Goal: Information Seeking & Learning: Learn about a topic

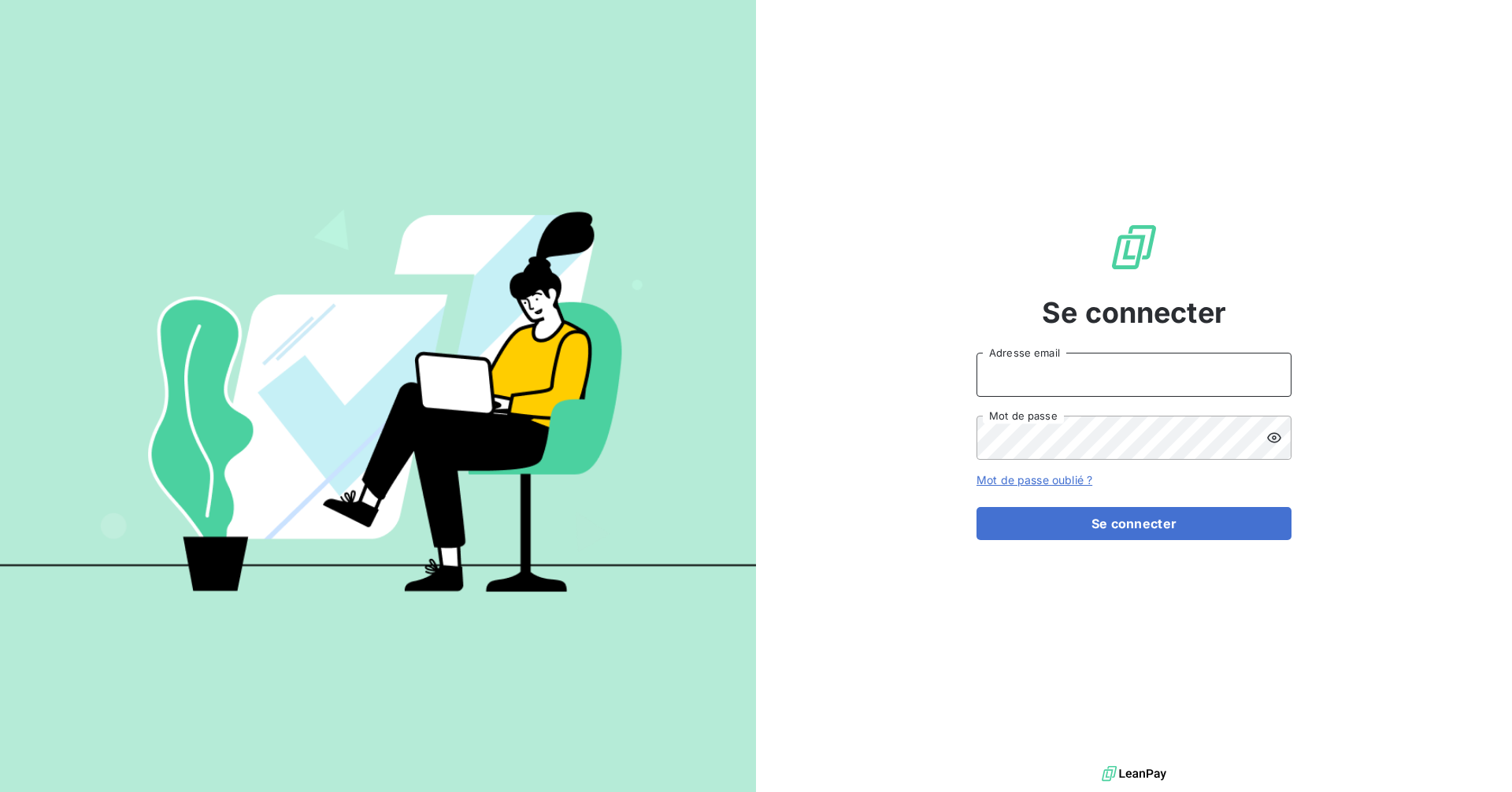
click at [1028, 380] on input "Adresse email" at bounding box center [1133, 375] width 315 height 44
type input "[EMAIL_ADDRESS][DOMAIN_NAME]"
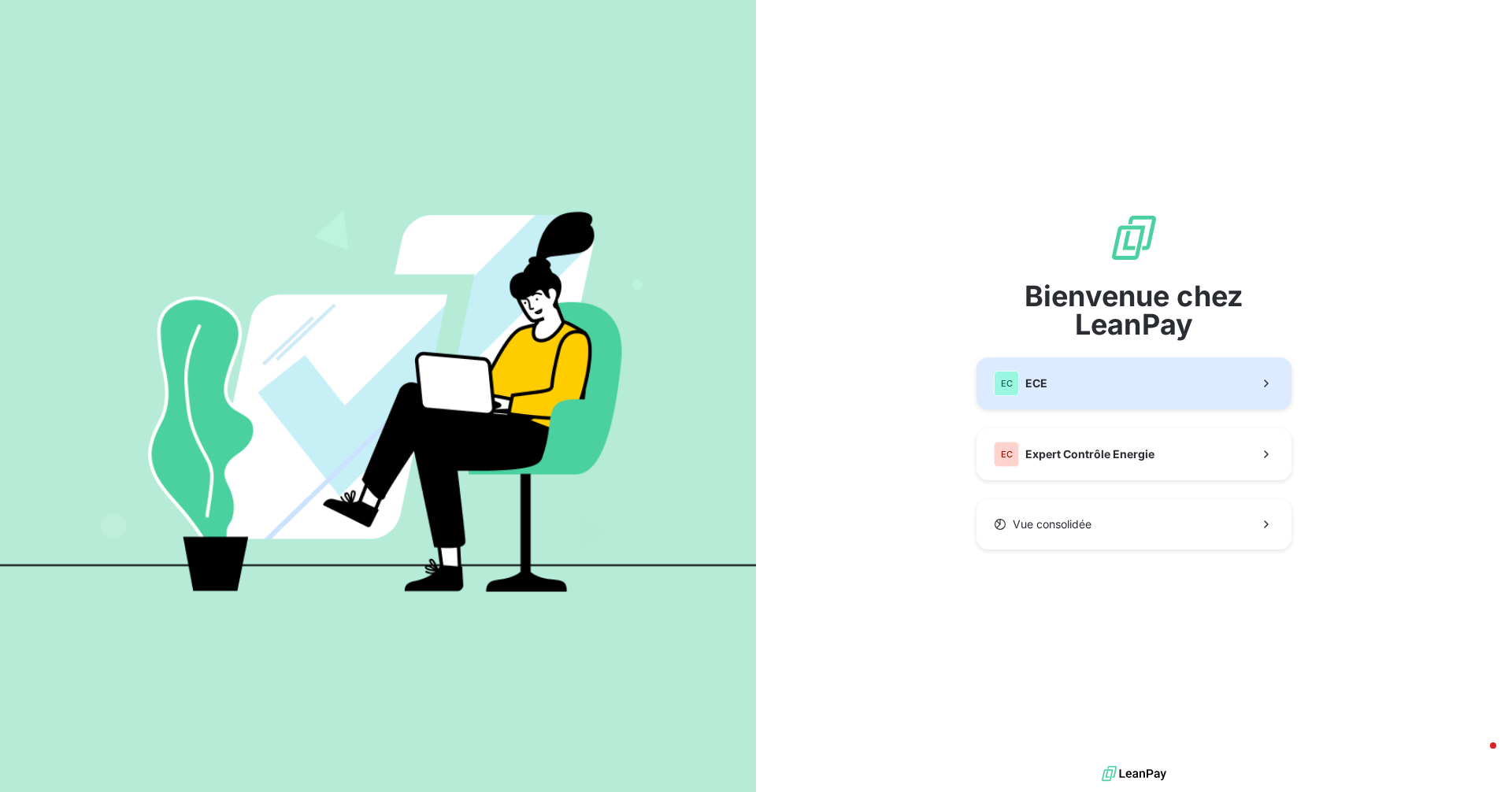
click at [1107, 382] on button "EC ECE" at bounding box center [1133, 383] width 315 height 52
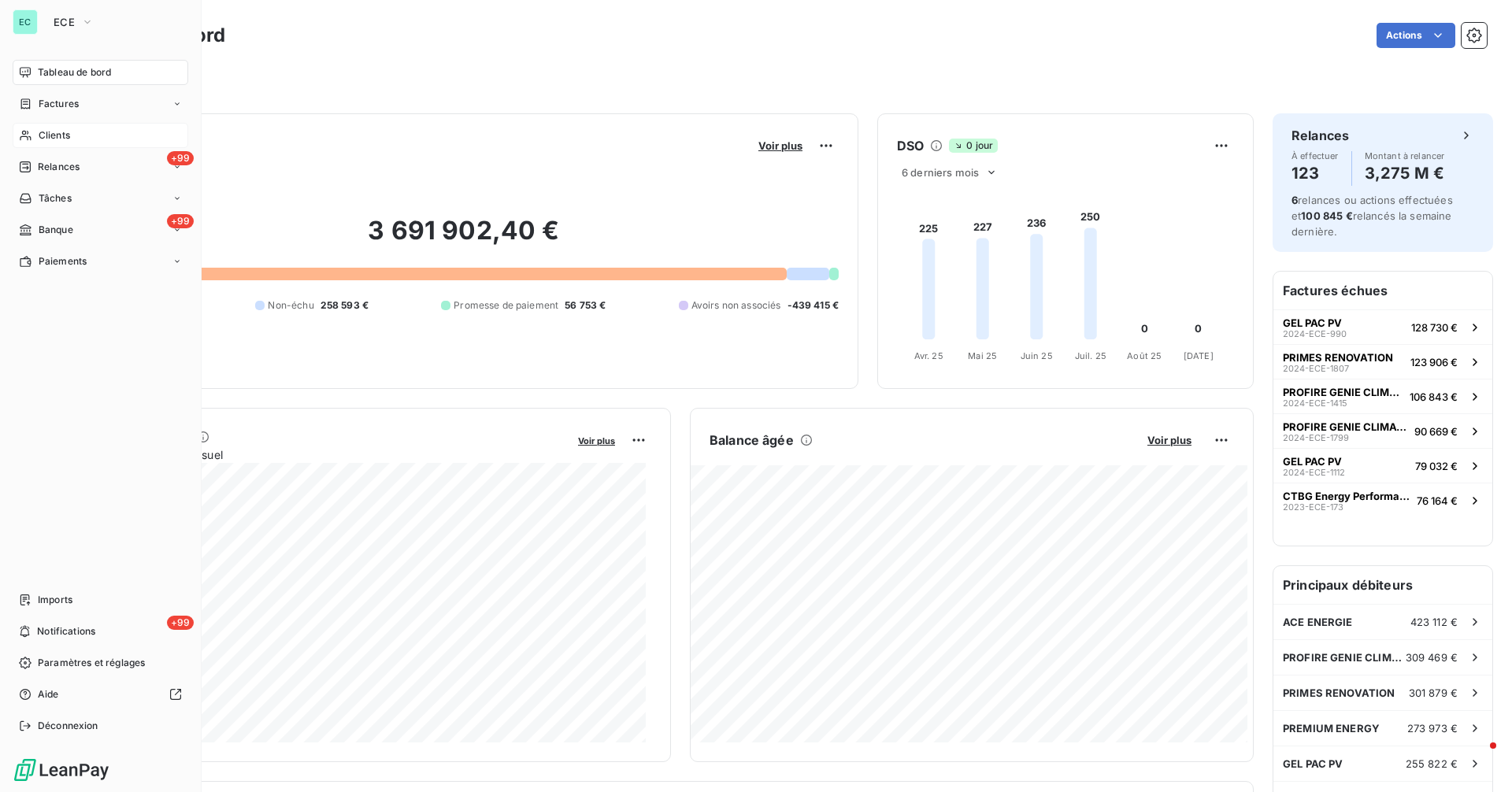
click at [55, 132] on span "Clients" at bounding box center [53, 135] width 31 height 14
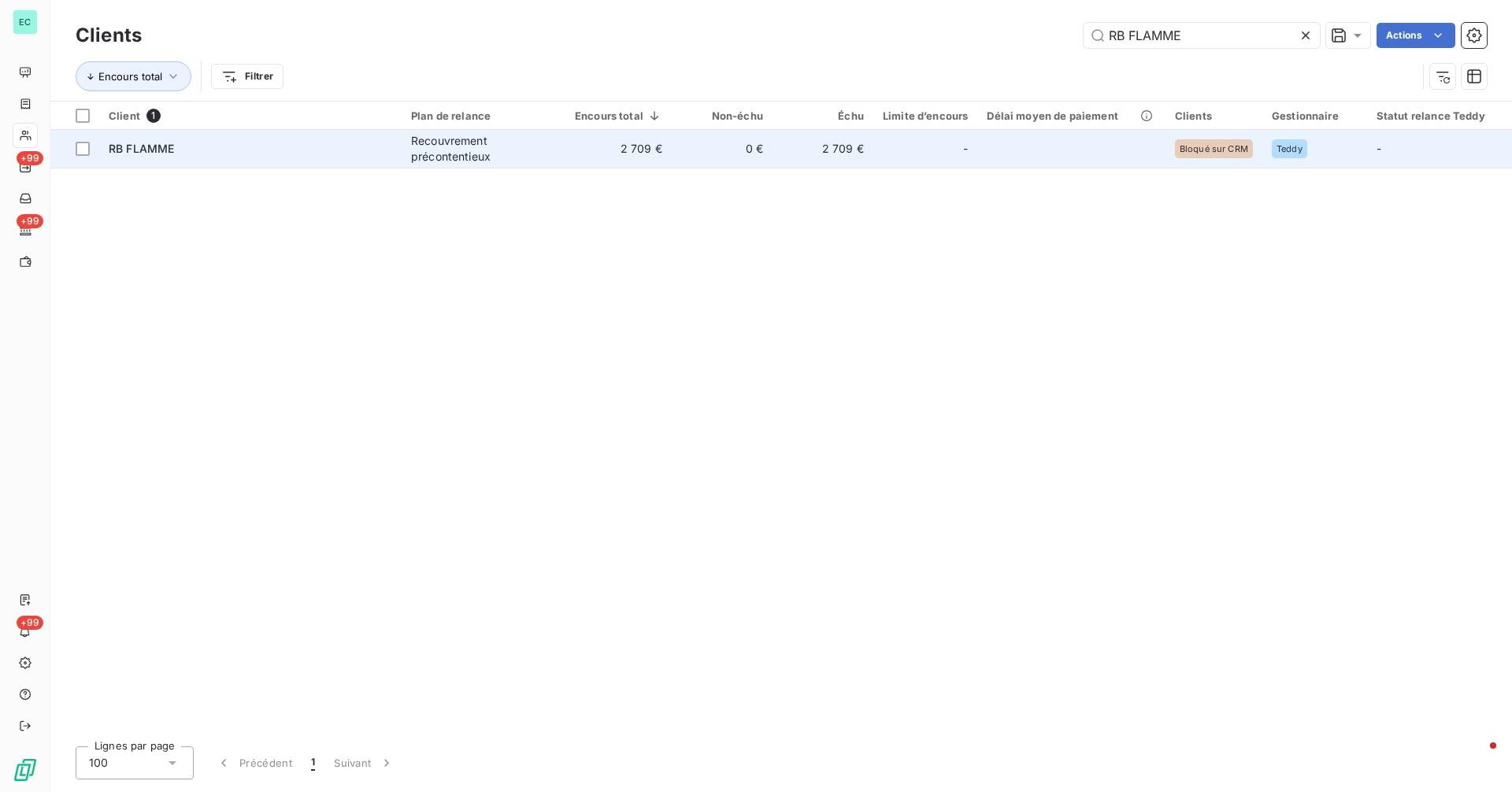
type input "RB FLAMME"
click at [610, 150] on td "2 709 €" at bounding box center [619, 148] width 107 height 38
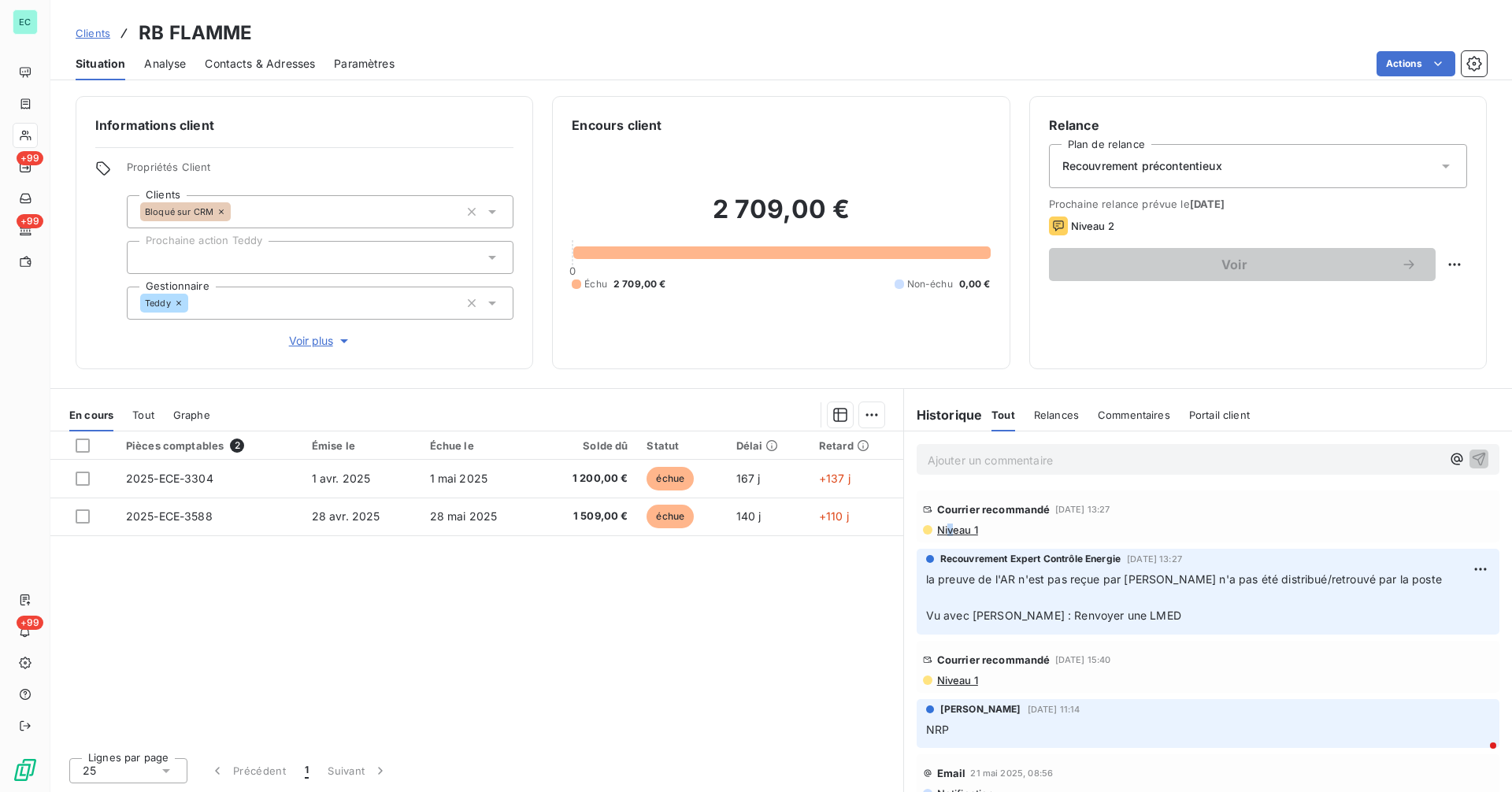
click at [950, 527] on span "Niveau 1" at bounding box center [956, 530] width 43 height 12
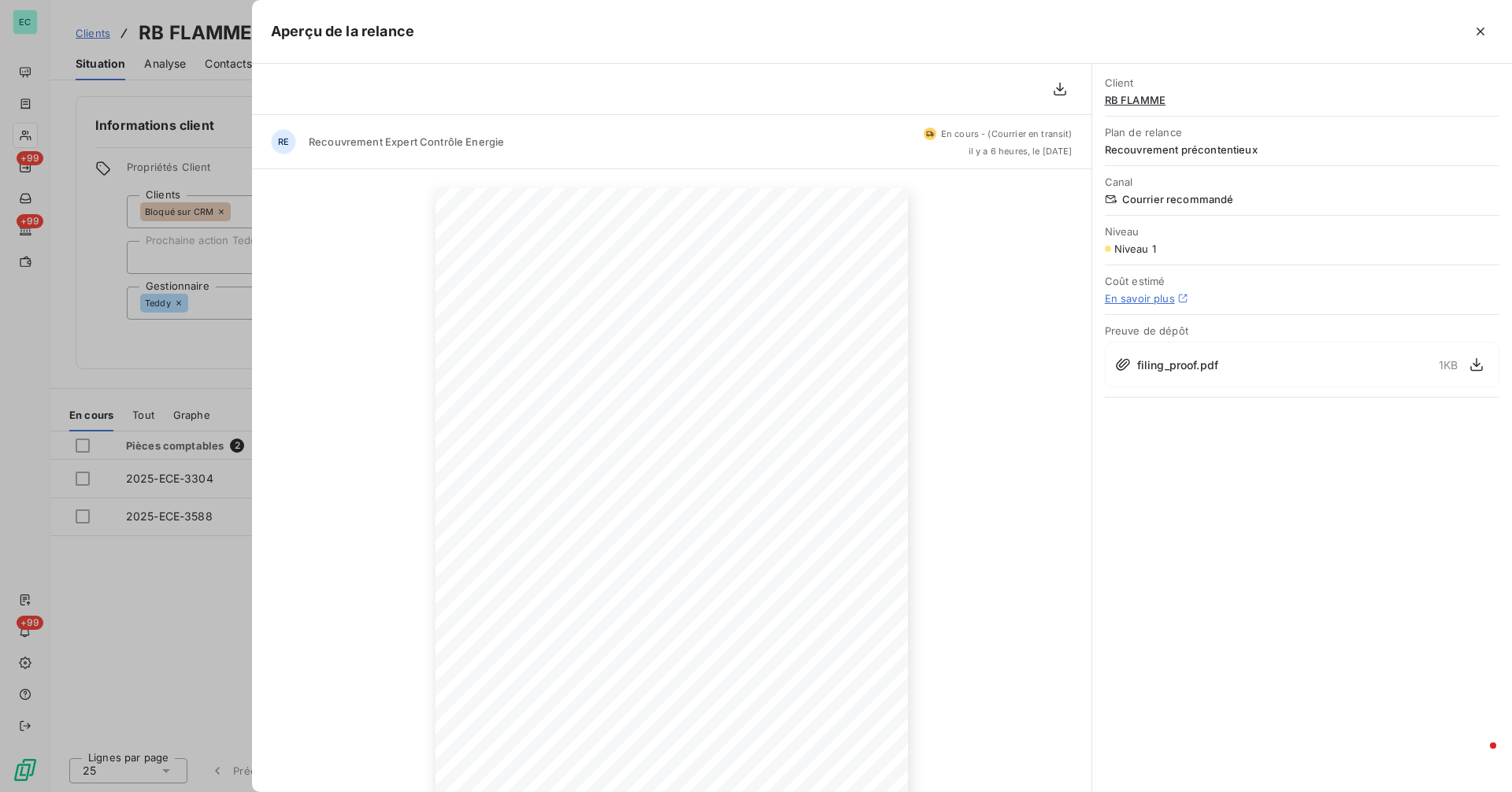
click at [209, 371] on div at bounding box center [756, 396] width 1512 height 792
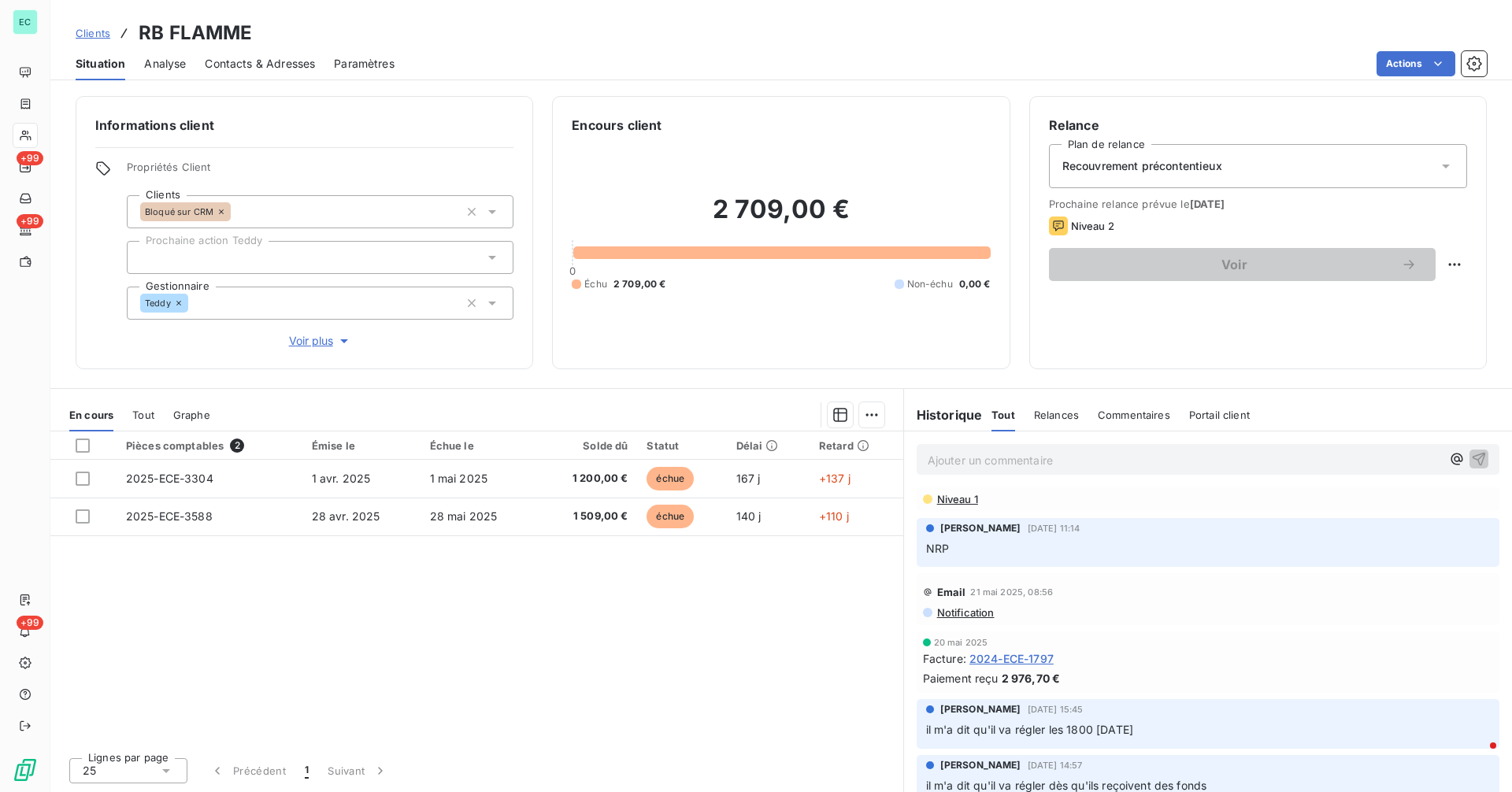
scroll to position [182, 0]
click at [961, 505] on div "Courrier recommandé [DATE] 15:40 Niveau 1" at bounding box center [1207, 484] width 570 height 39
click at [960, 505] on span "Niveau 1" at bounding box center [956, 499] width 43 height 12
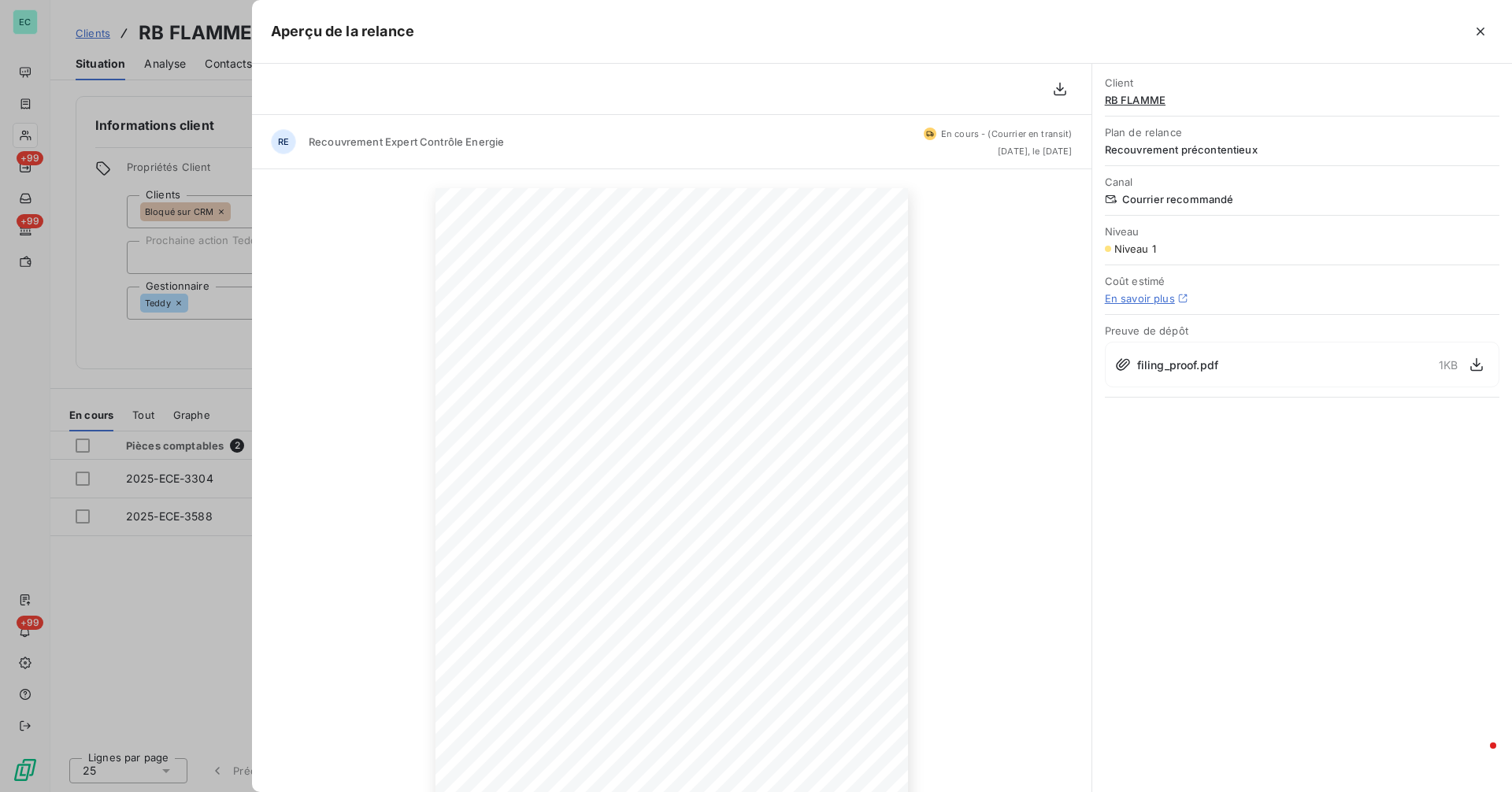
click at [1177, 475] on div "Client RB FLAMME Plan de relance Recouvrement précontentieux Canal Courrier rec…" at bounding box center [1301, 428] width 420 height 728
click at [210, 429] on div at bounding box center [756, 396] width 1512 height 792
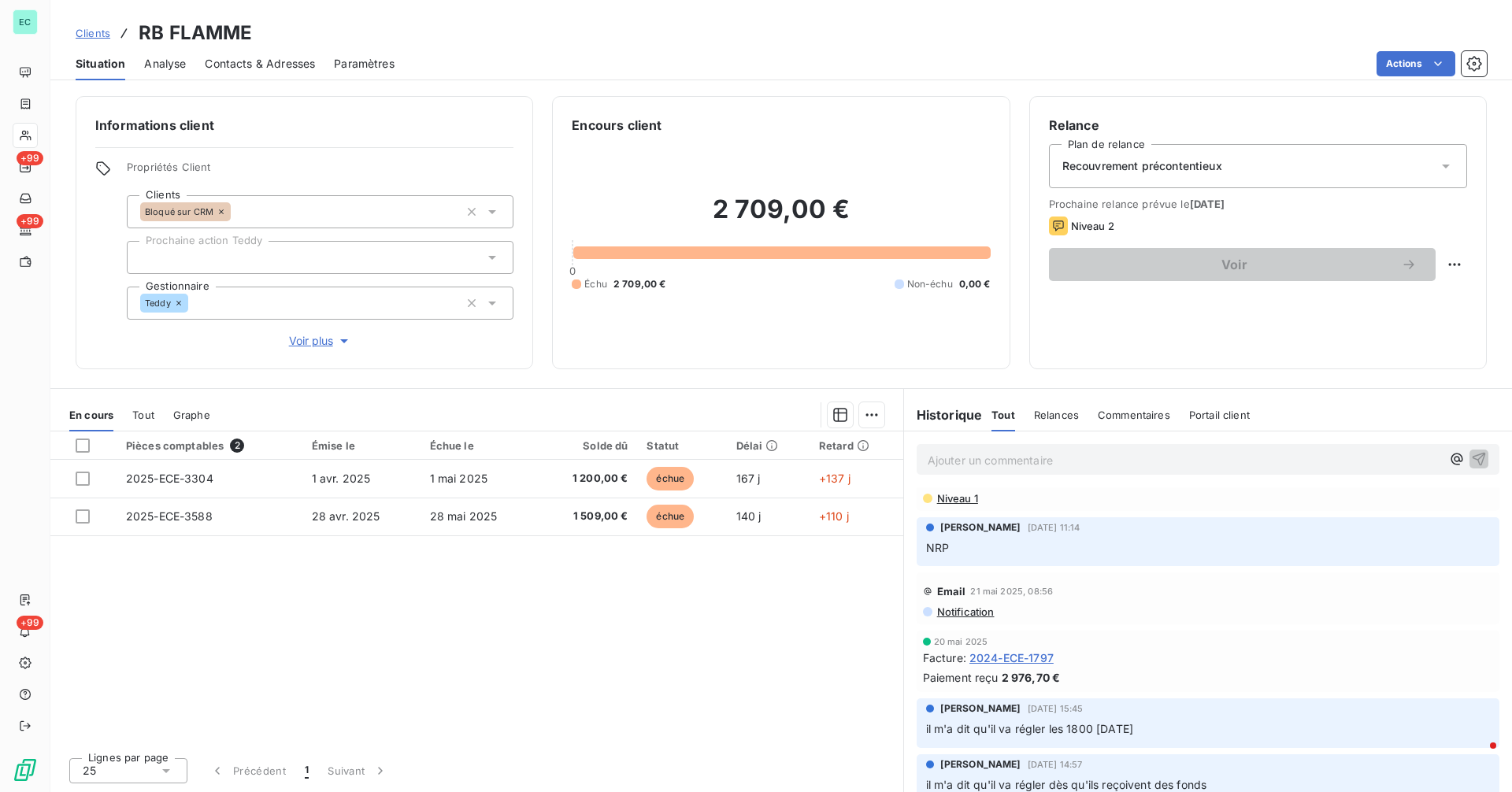
click at [961, 505] on span "Niveau 1" at bounding box center [956, 499] width 43 height 12
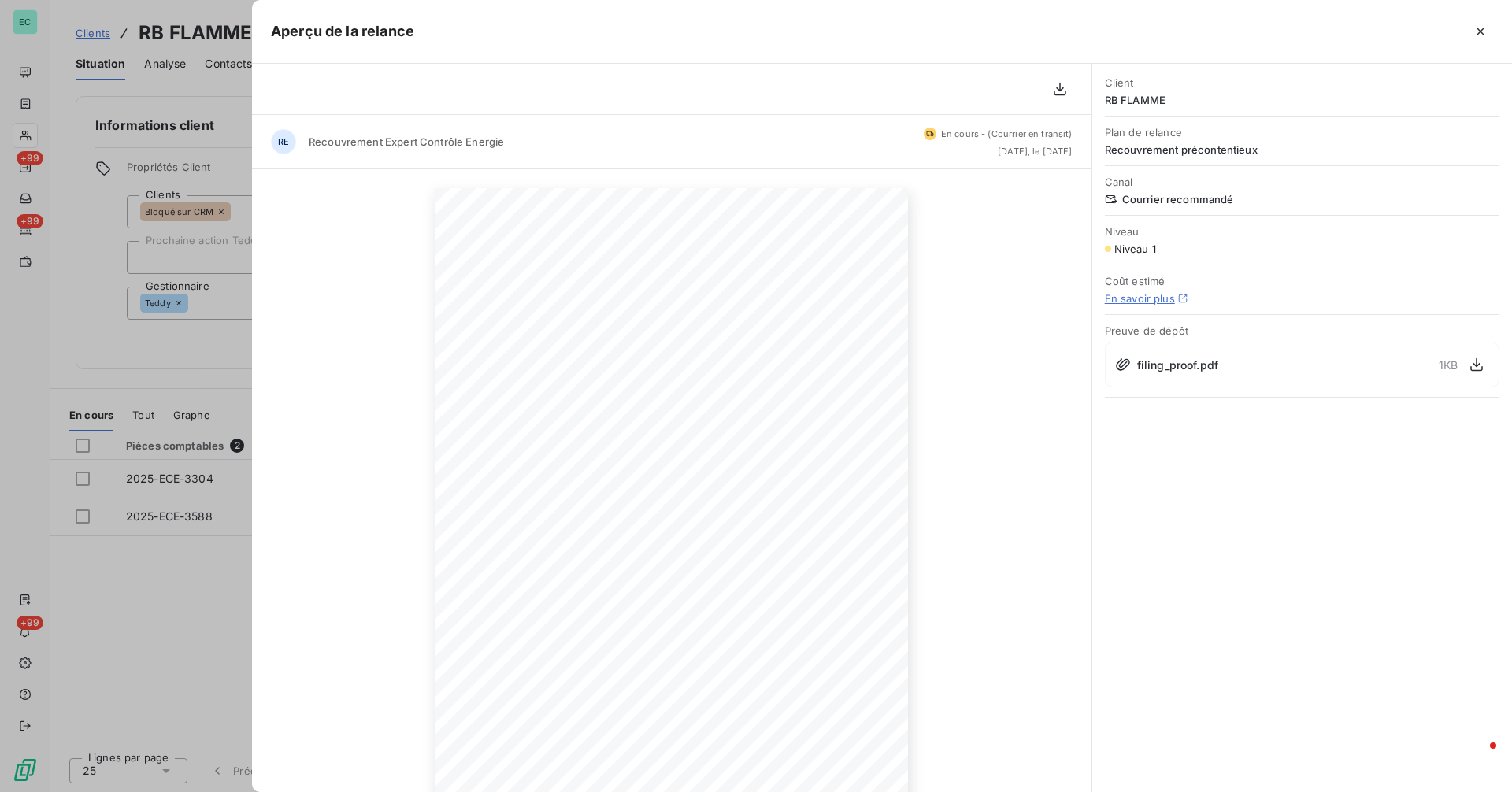
click at [177, 416] on div at bounding box center [756, 396] width 1512 height 792
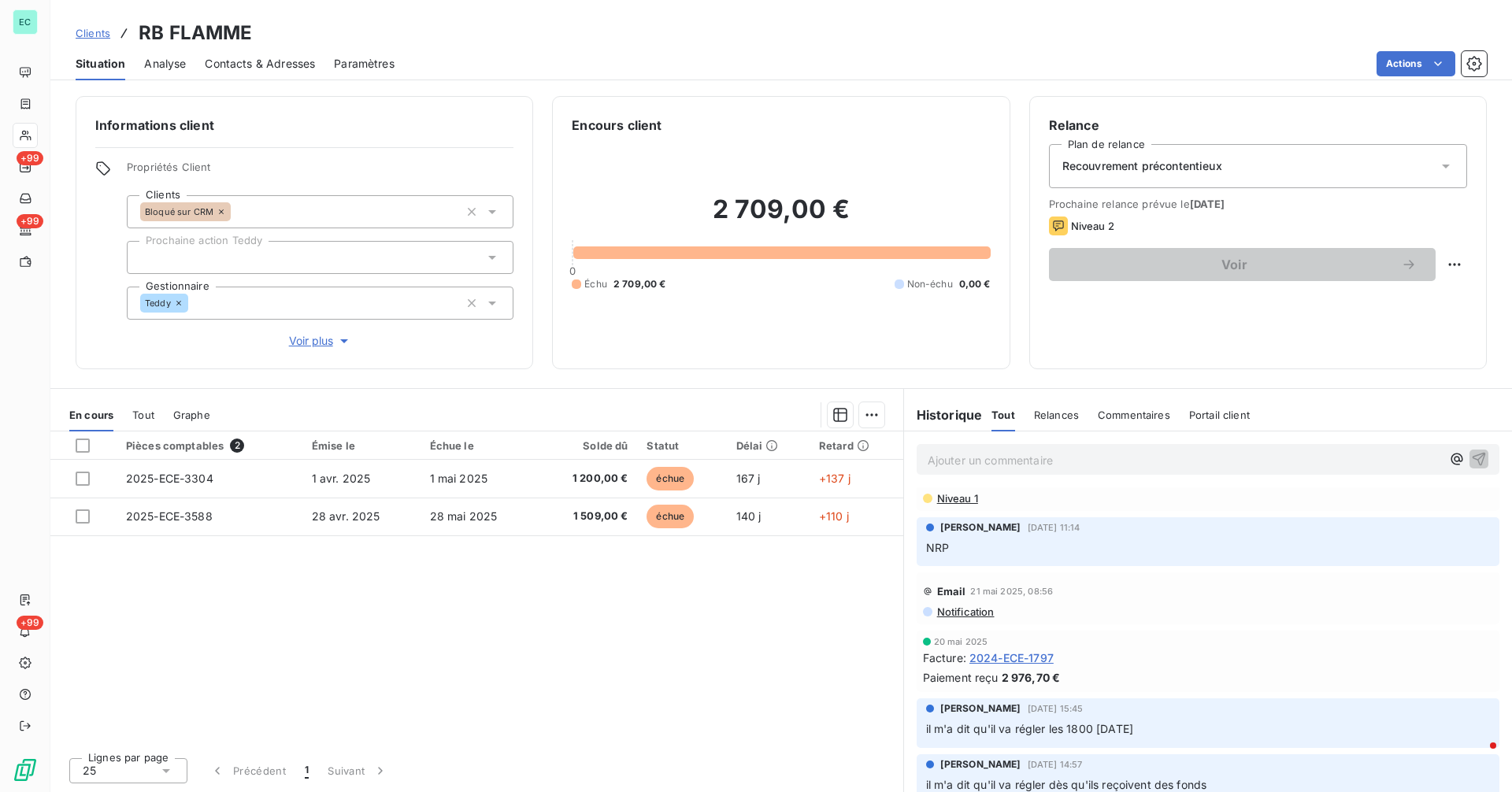
click at [957, 505] on span "Niveau 1" at bounding box center [956, 499] width 43 height 12
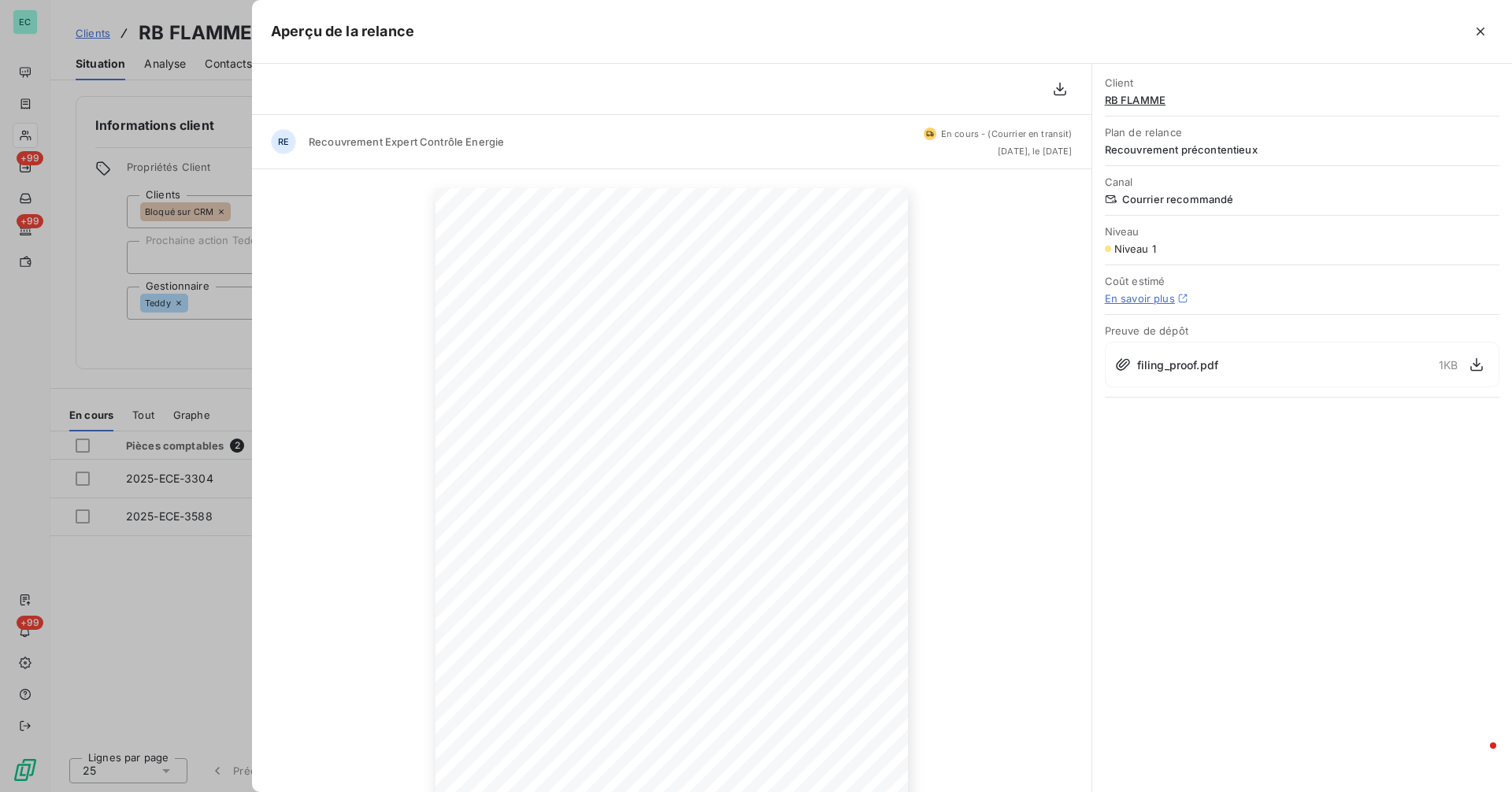
click at [196, 412] on div at bounding box center [756, 396] width 1512 height 792
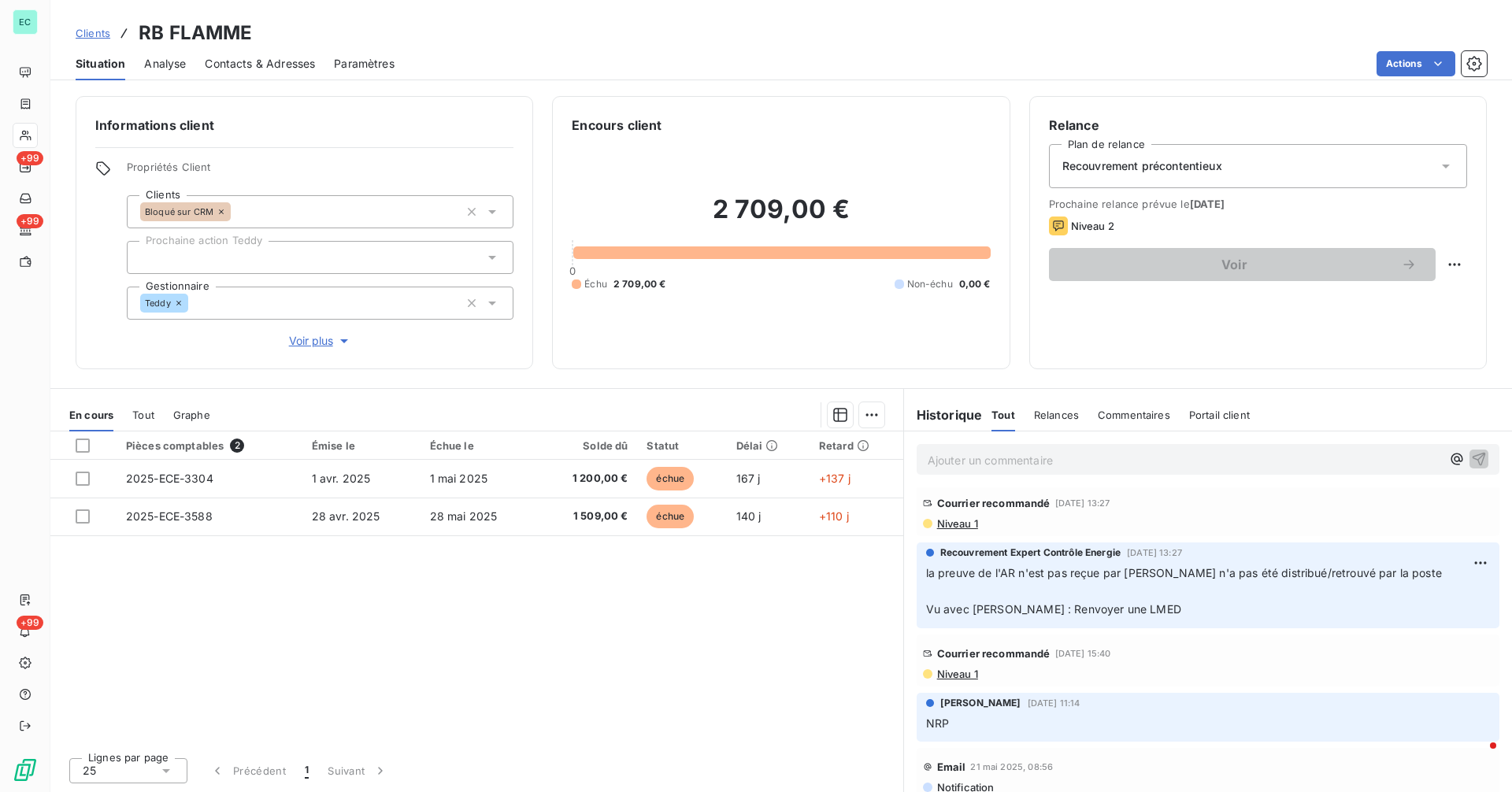
scroll to position [0, 0]
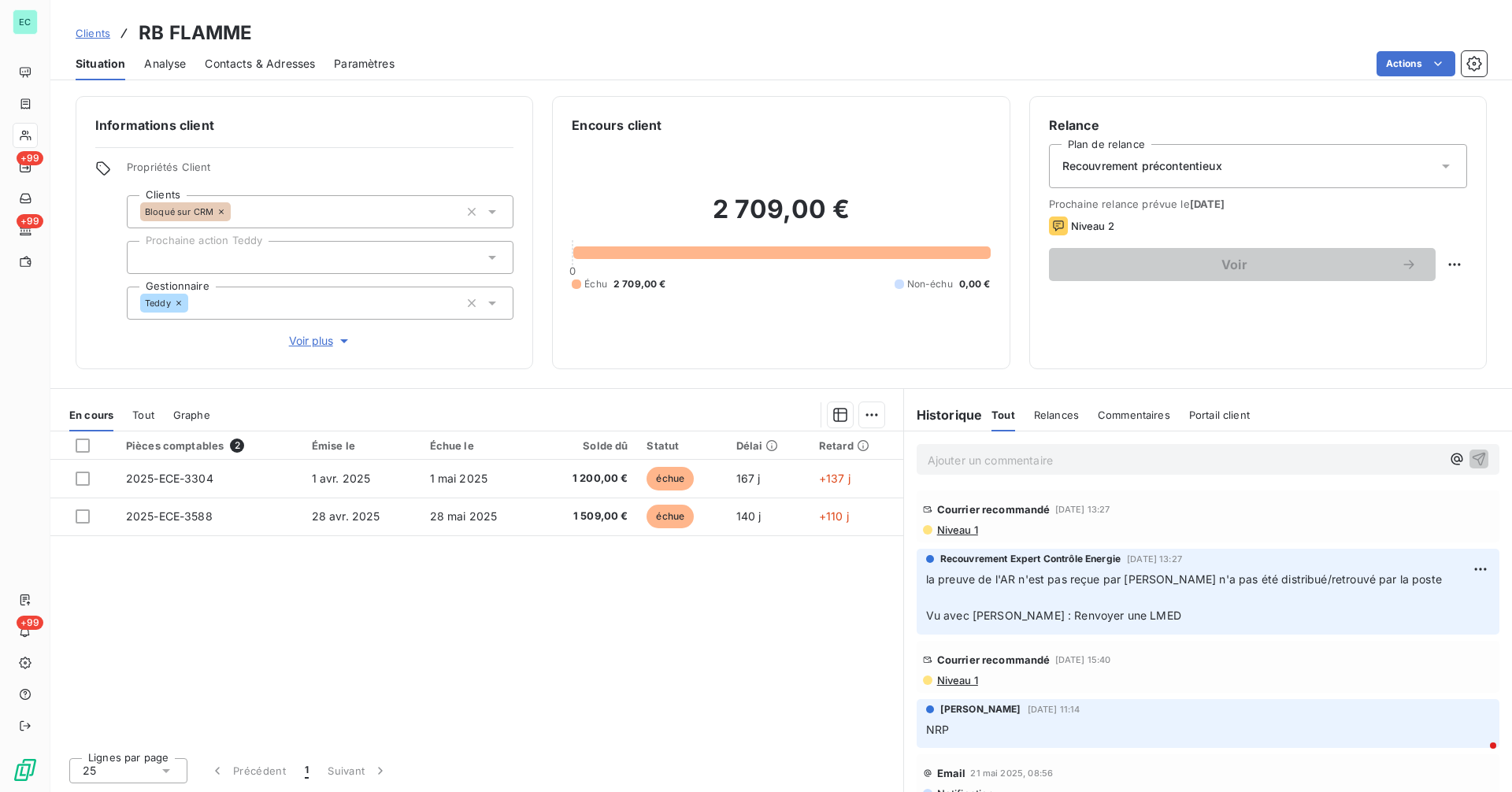
click at [956, 532] on span "Niveau 1" at bounding box center [956, 530] width 43 height 12
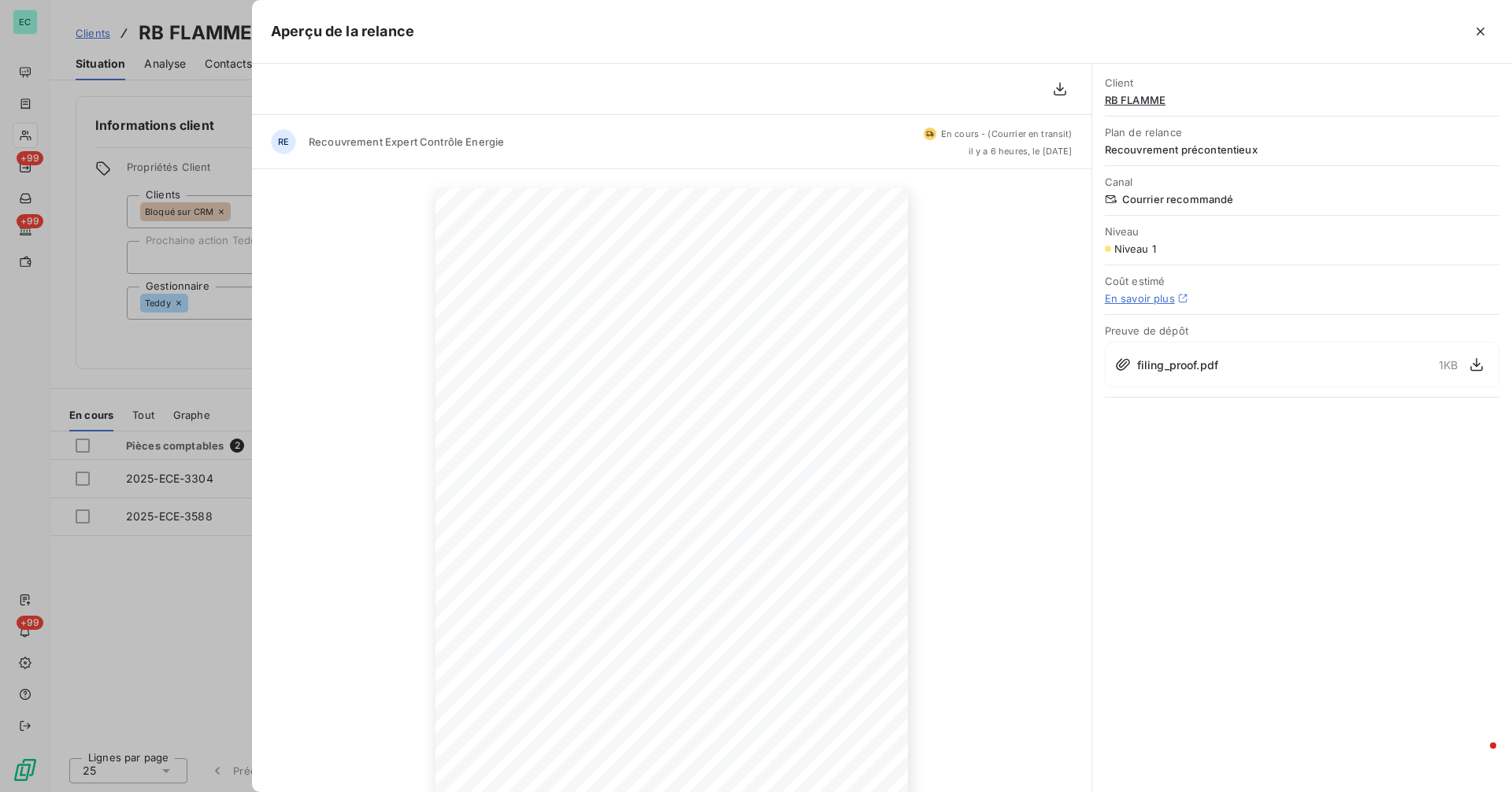
drag, startPoint x: 156, startPoint y: 312, endPoint x: 166, endPoint y: 320, distance: 12.8
click at [156, 314] on div at bounding box center [756, 396] width 1512 height 792
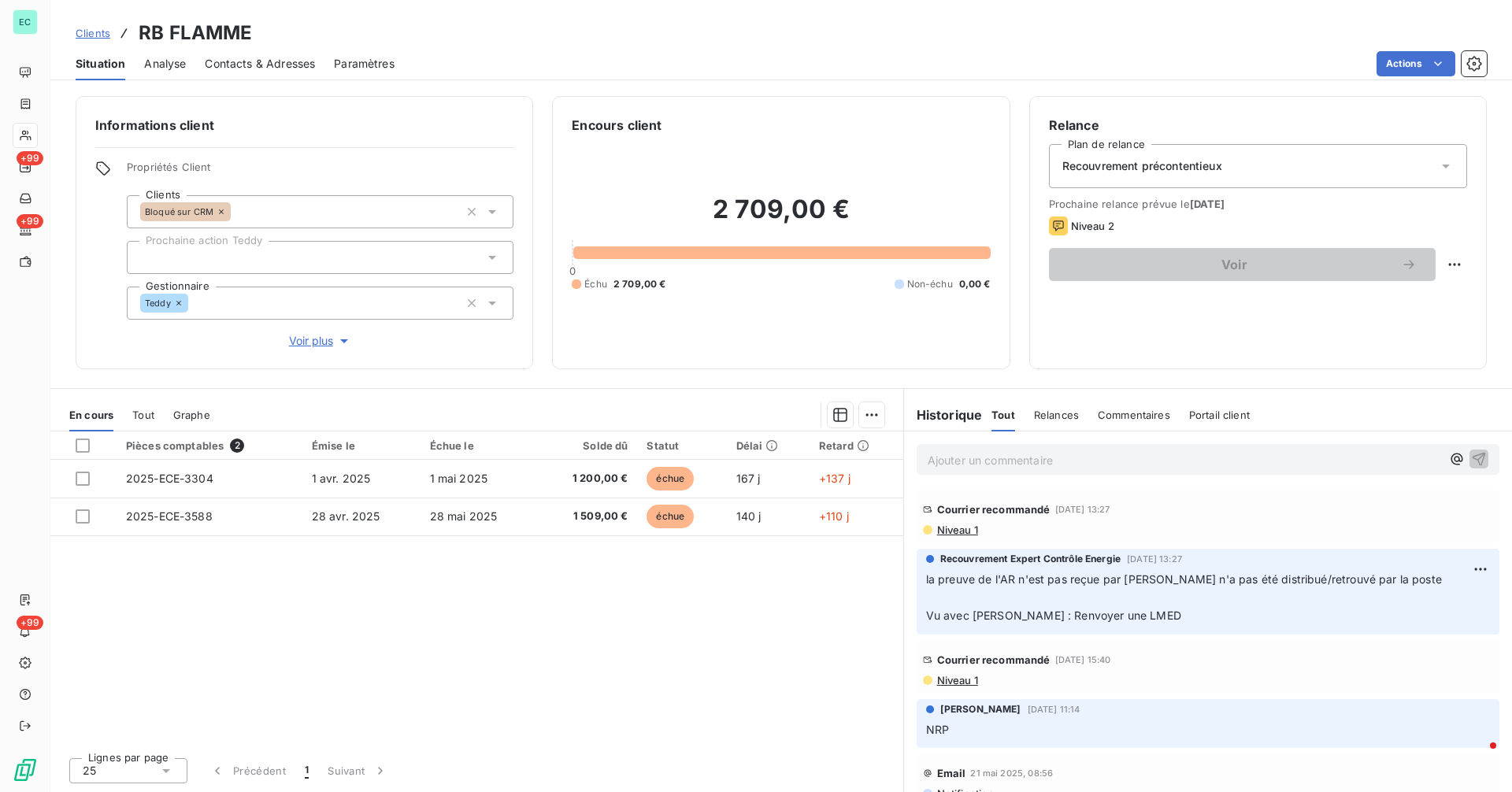
click at [956, 527] on span "Niveau 1" at bounding box center [956, 530] width 43 height 12
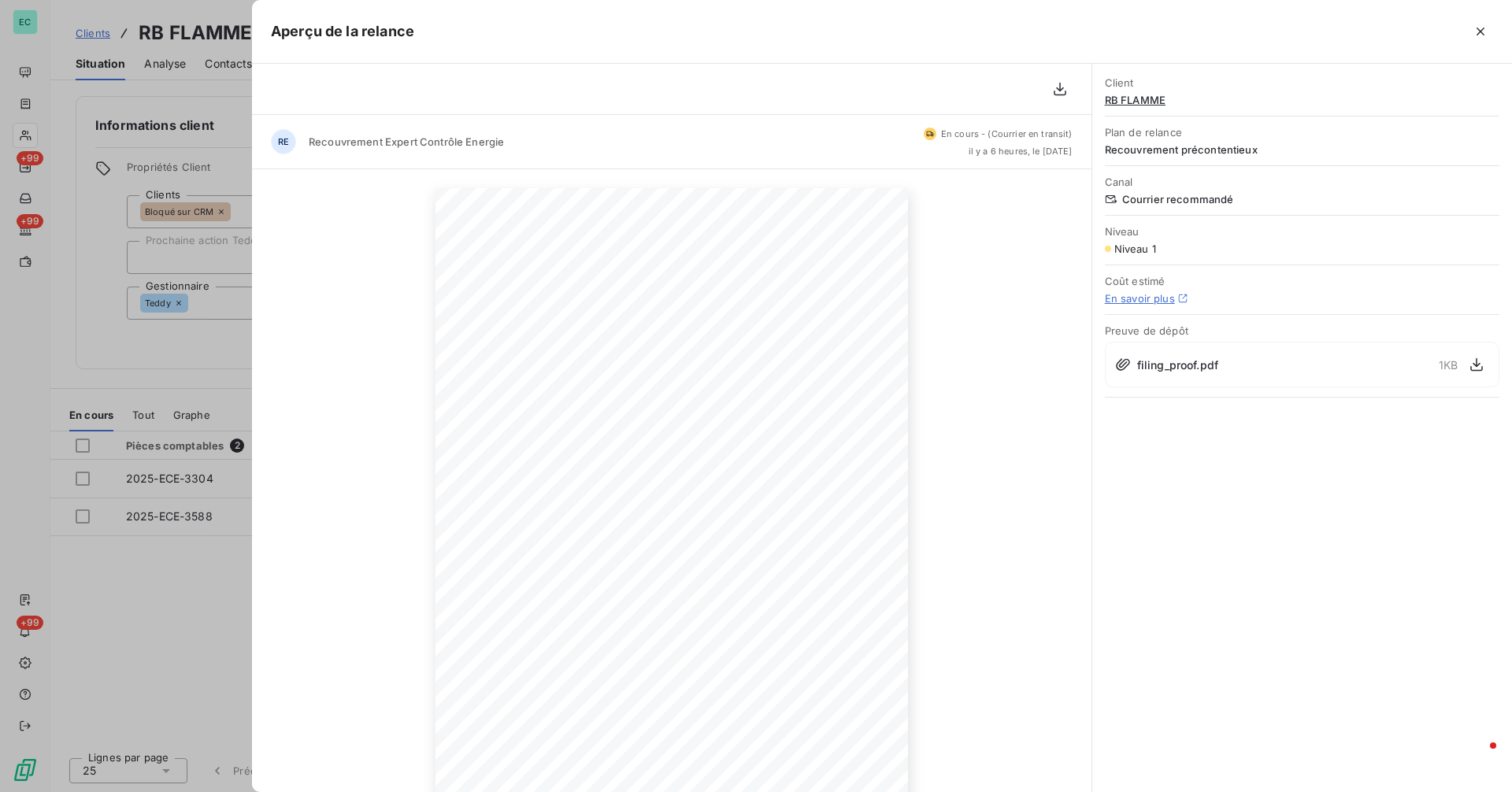
click at [211, 376] on div at bounding box center [756, 396] width 1512 height 792
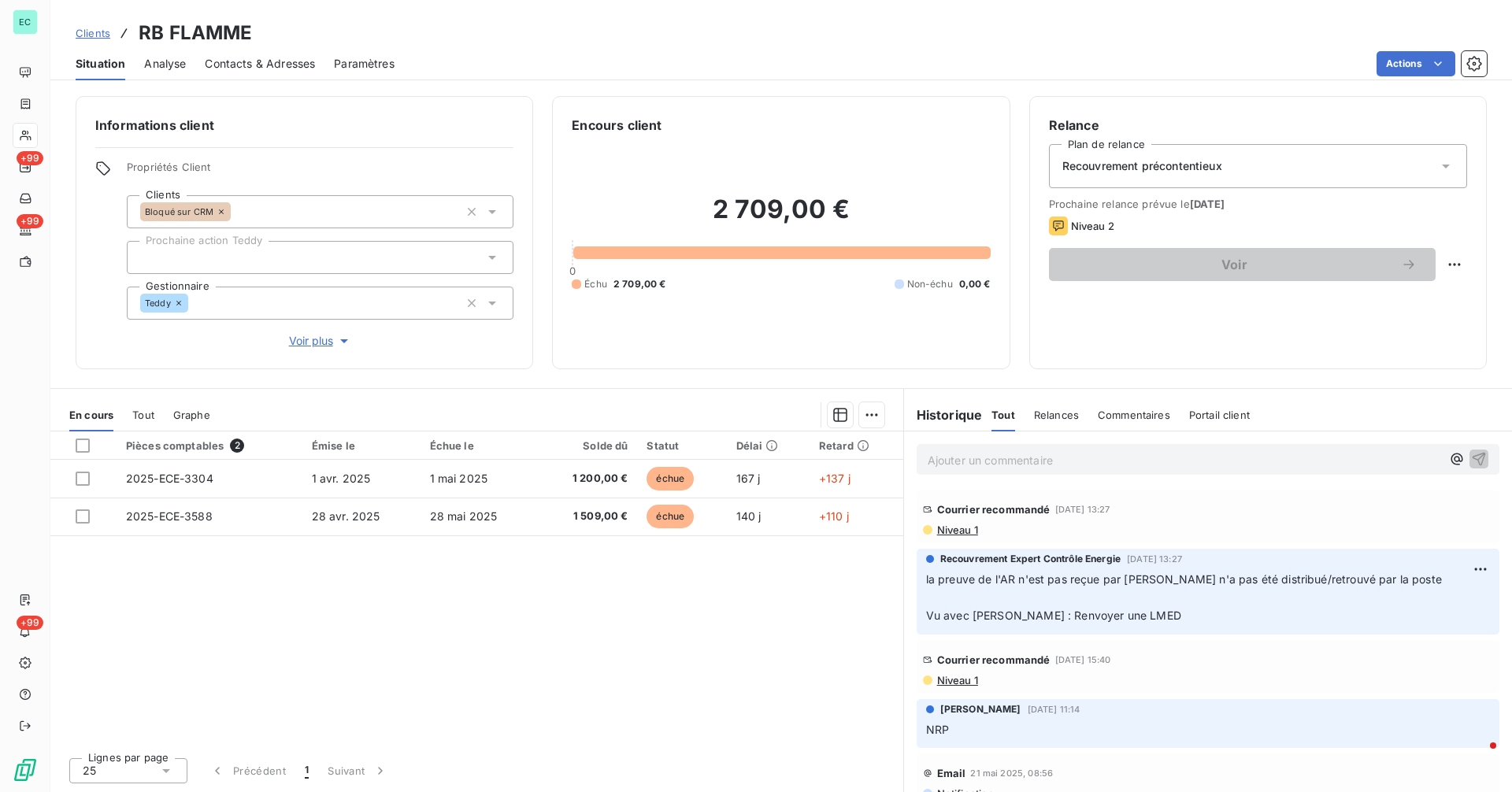
click at [960, 534] on span "Niveau 1" at bounding box center [956, 530] width 43 height 12
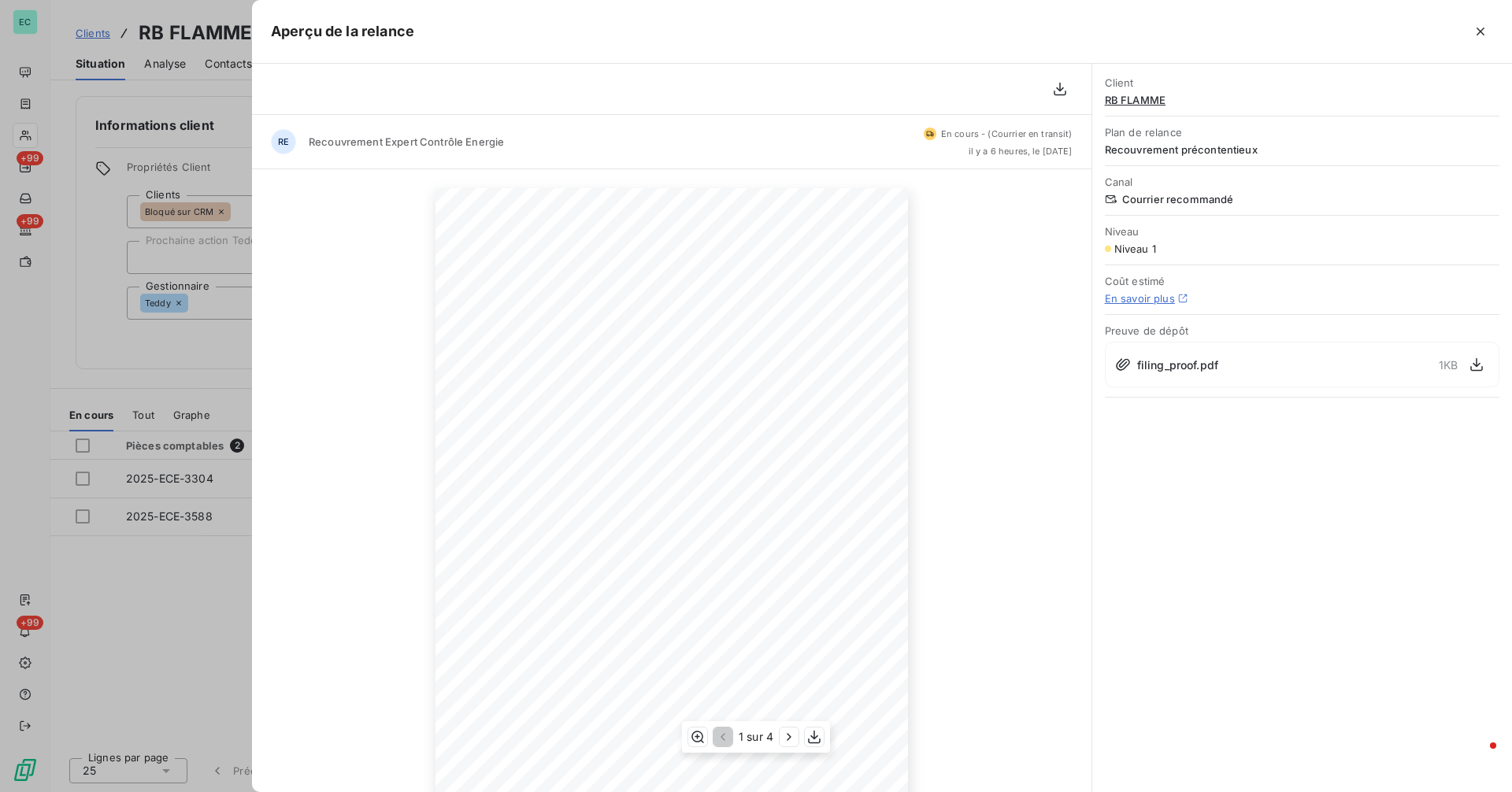
click at [582, 500] on span "Votre créancier : EXPERT CONTROLE ENERGIE , [STREET_ADDRESS][PERSON_NAME], nous…" at bounding box center [657, 502] width 355 height 7
click at [148, 381] on div at bounding box center [756, 396] width 1512 height 792
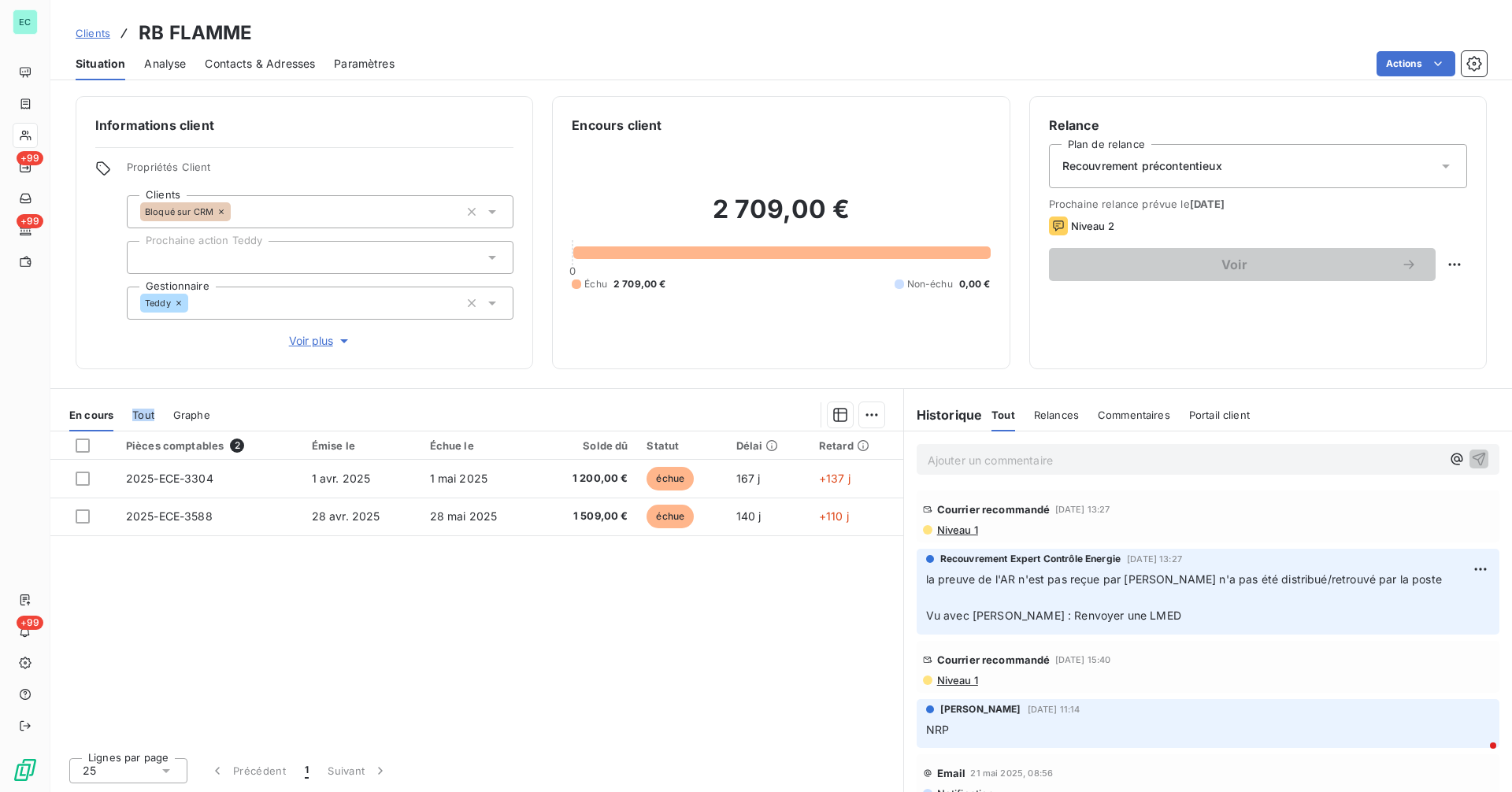
click at [148, 381] on div "Informations client Propriétés Client Clients Bloqué sur CRM Prochaine action T…" at bounding box center [781, 439] width 1461 height 706
click at [969, 527] on span "Niveau 1" at bounding box center [956, 530] width 43 height 12
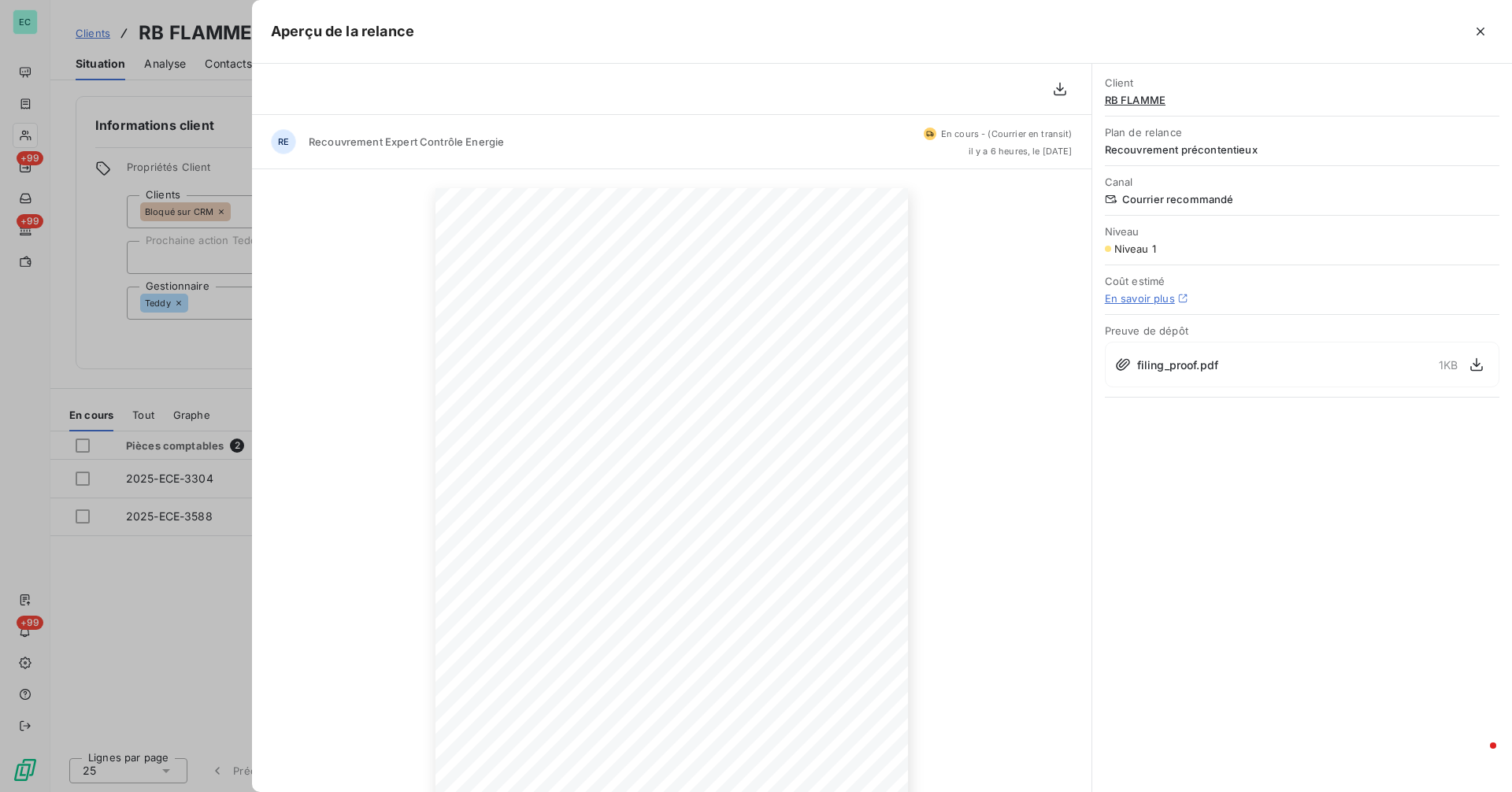
click at [101, 346] on div at bounding box center [756, 396] width 1512 height 792
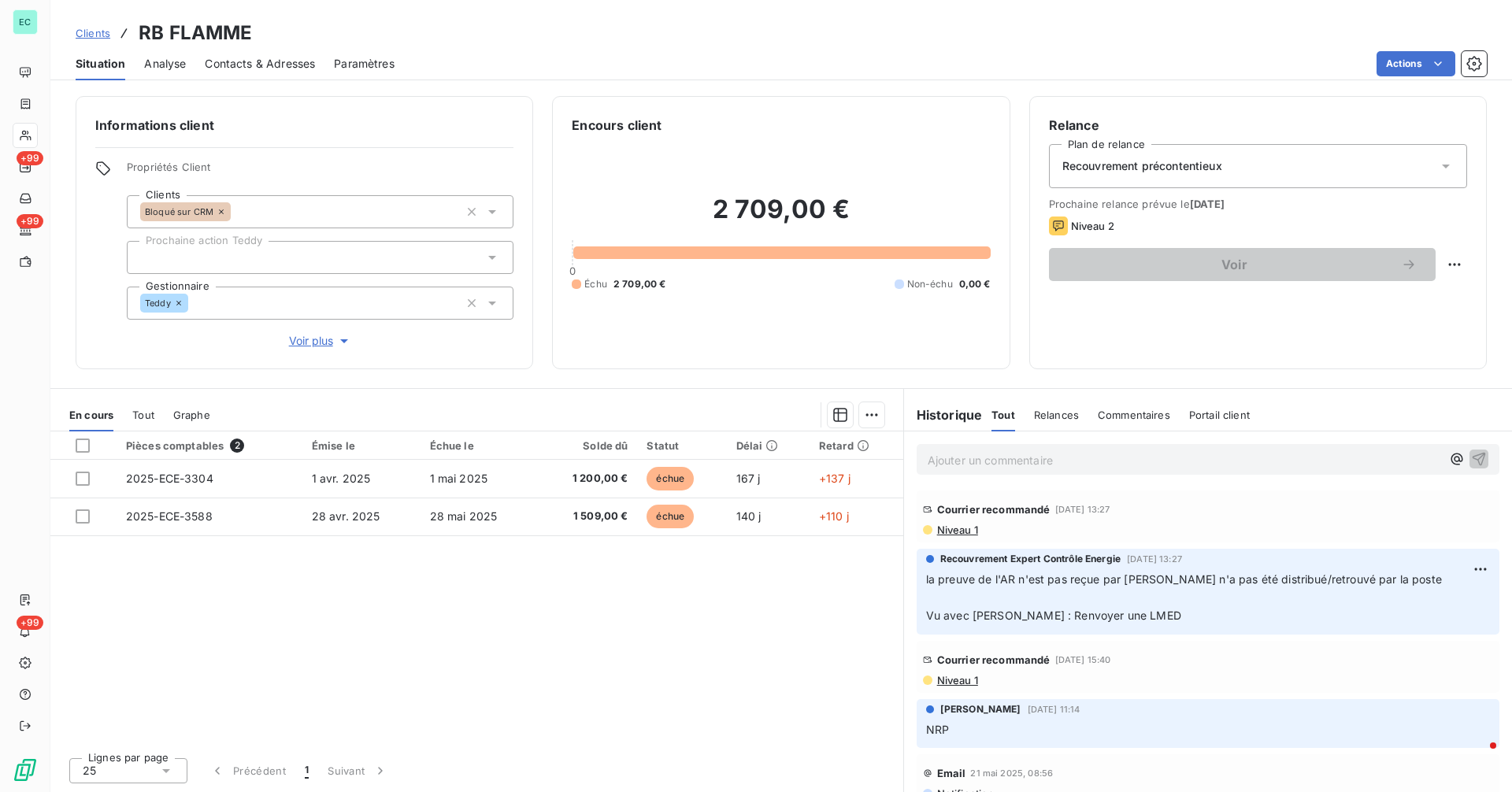
click at [95, 34] on span "Clients" at bounding box center [92, 33] width 35 height 12
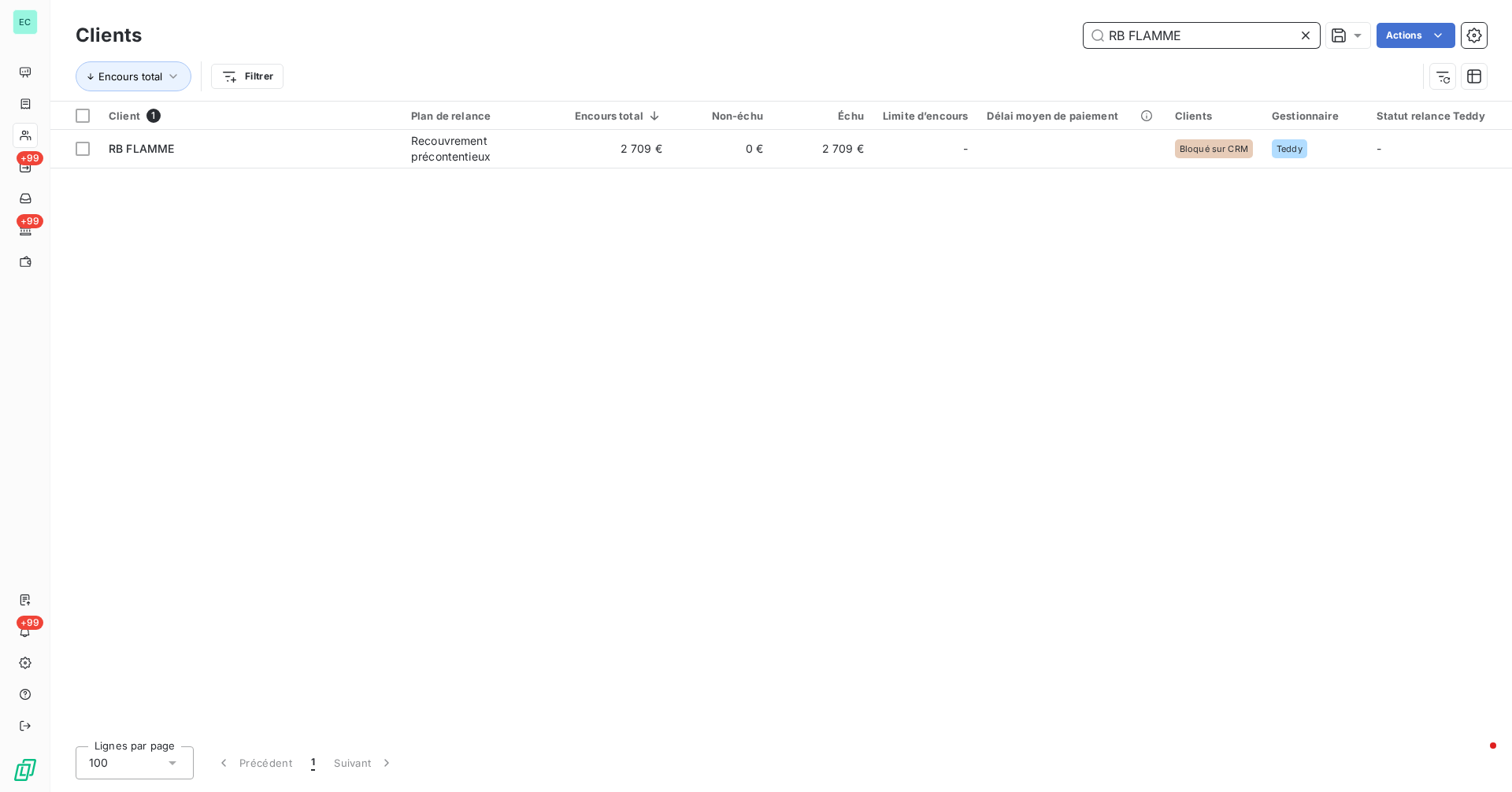
drag, startPoint x: 1206, startPoint y: 36, endPoint x: 1031, endPoint y: 46, distance: 175.3
click at [1031, 46] on div "RB FLAMME Actions" at bounding box center [824, 36] width 1326 height 25
paste input "OPTIMOBAT"
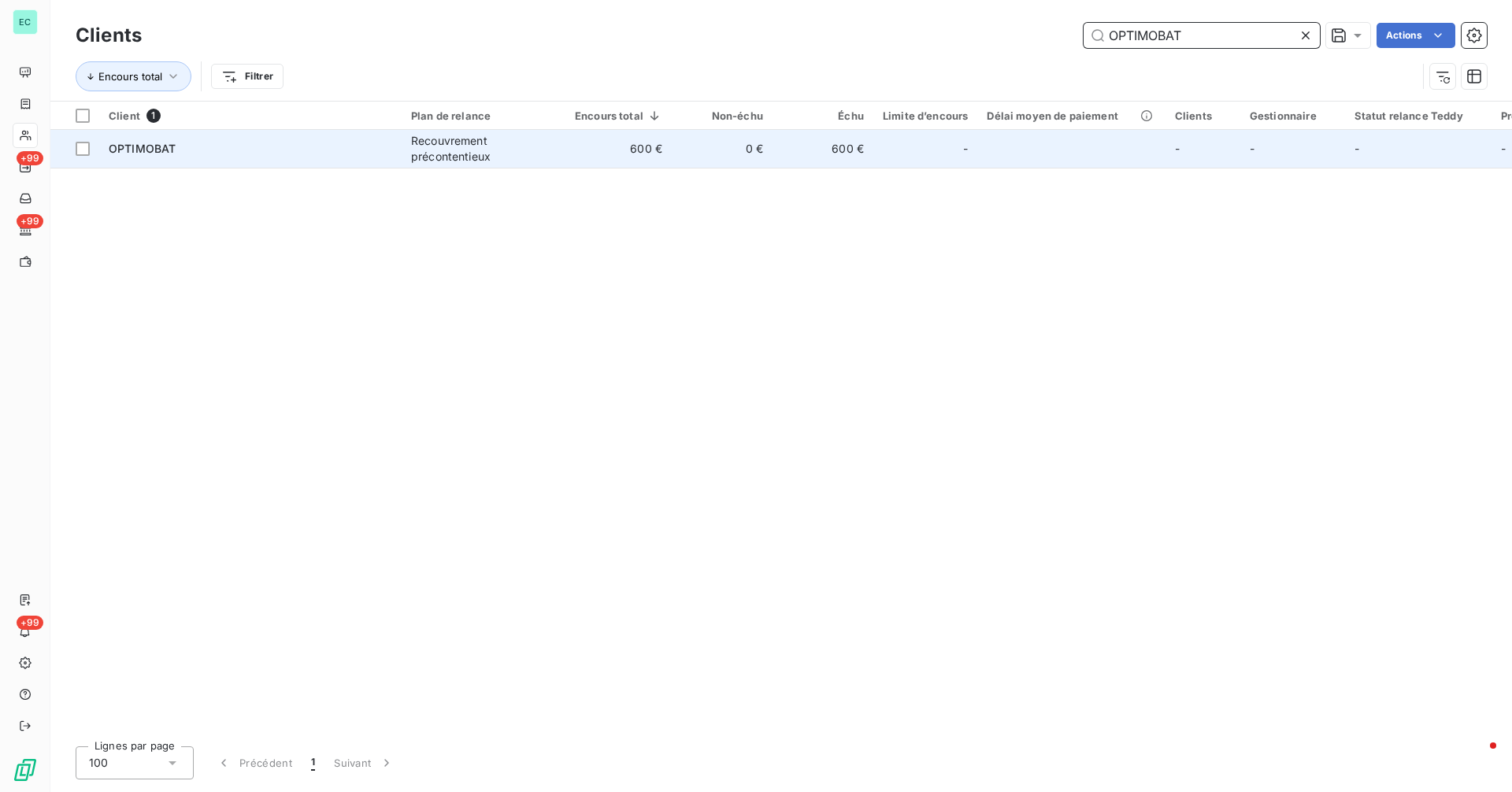
type input "OPTIMOBAT"
click at [389, 160] on td "OPTIMOBAT" at bounding box center [251, 148] width 302 height 38
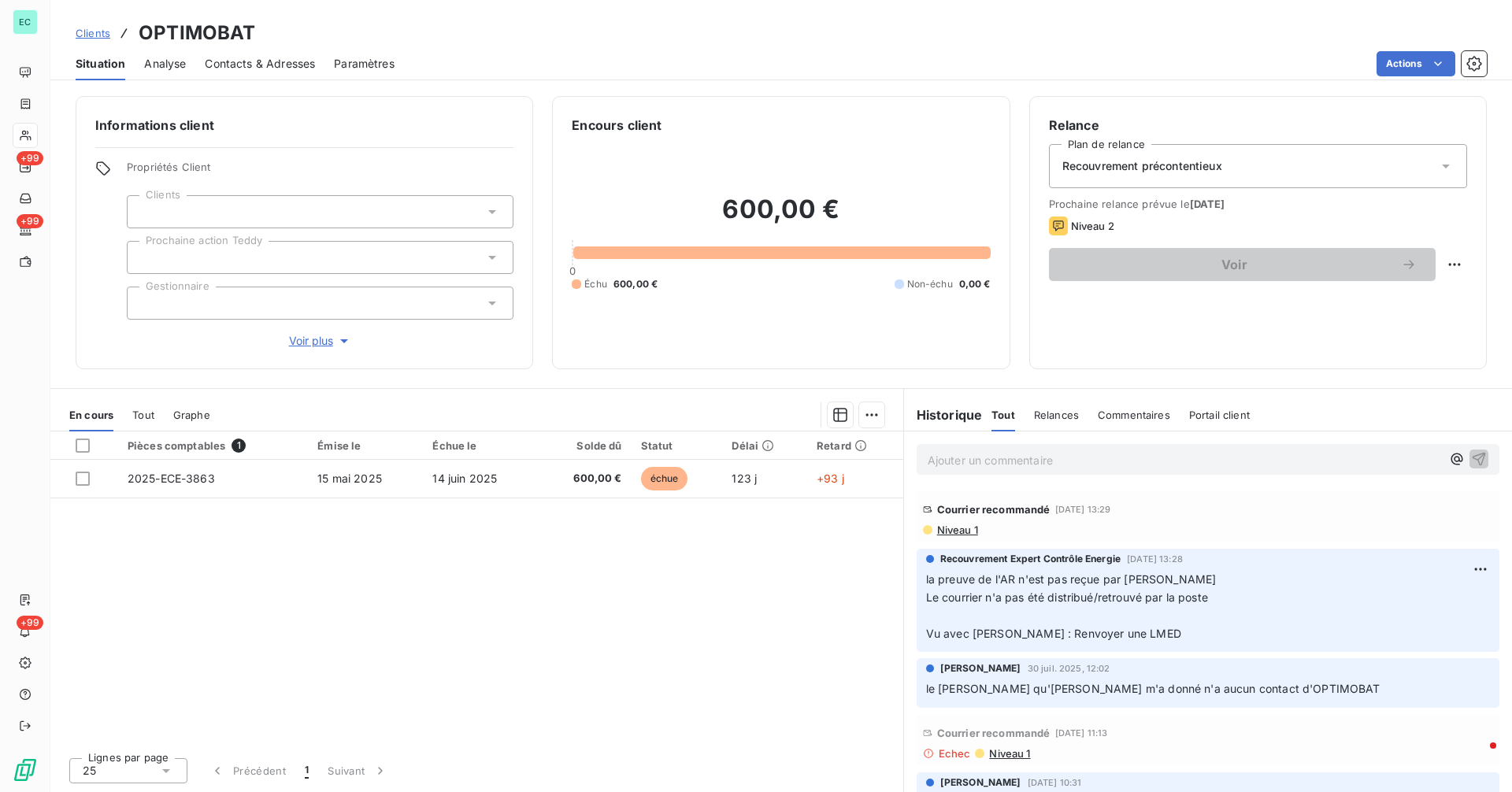
click at [964, 530] on span "Niveau 1" at bounding box center [956, 530] width 43 height 12
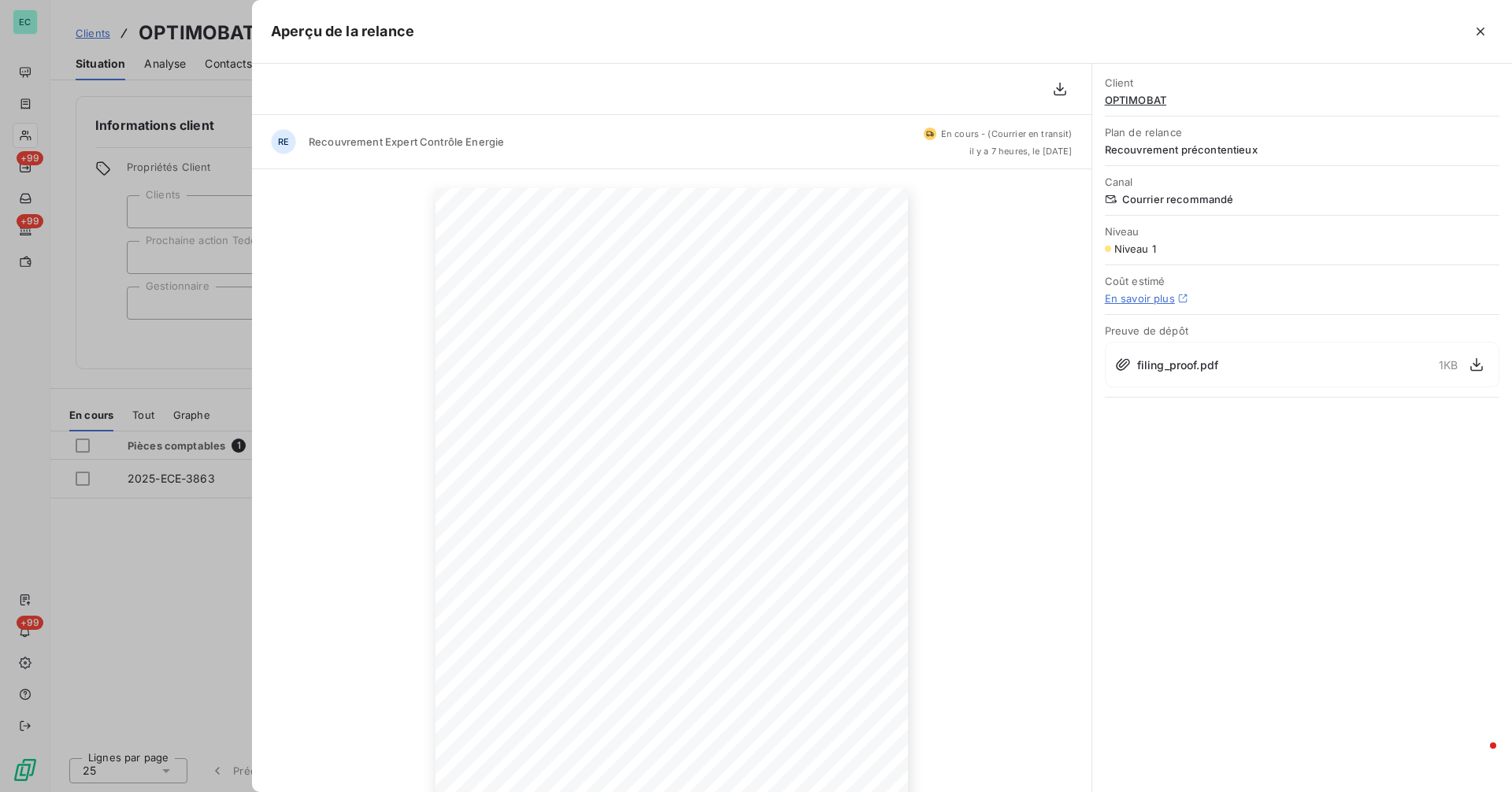
click at [182, 335] on div at bounding box center [756, 396] width 1512 height 792
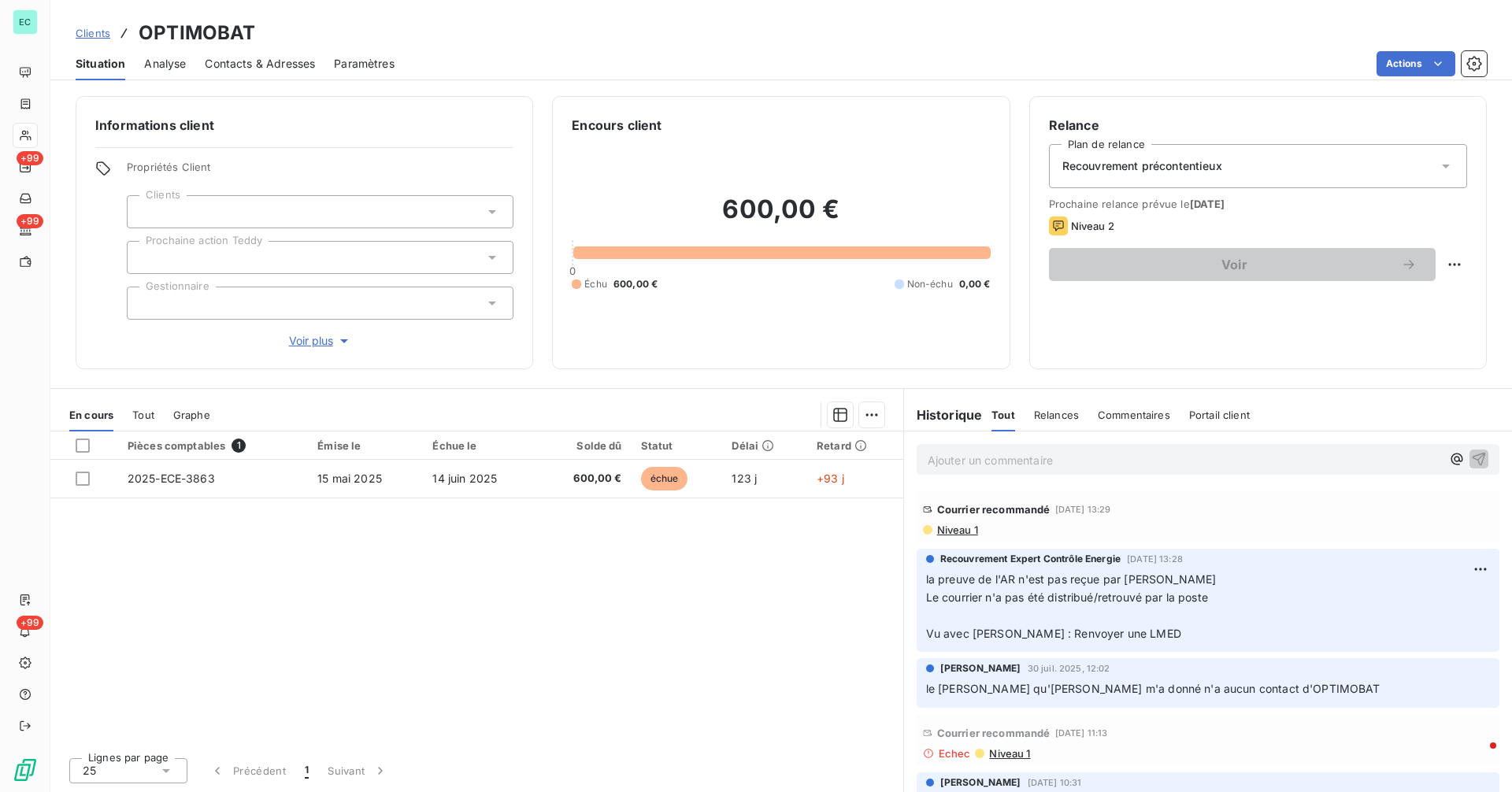
click at [182, 335] on button "Voir plus" at bounding box center [320, 340] width 387 height 17
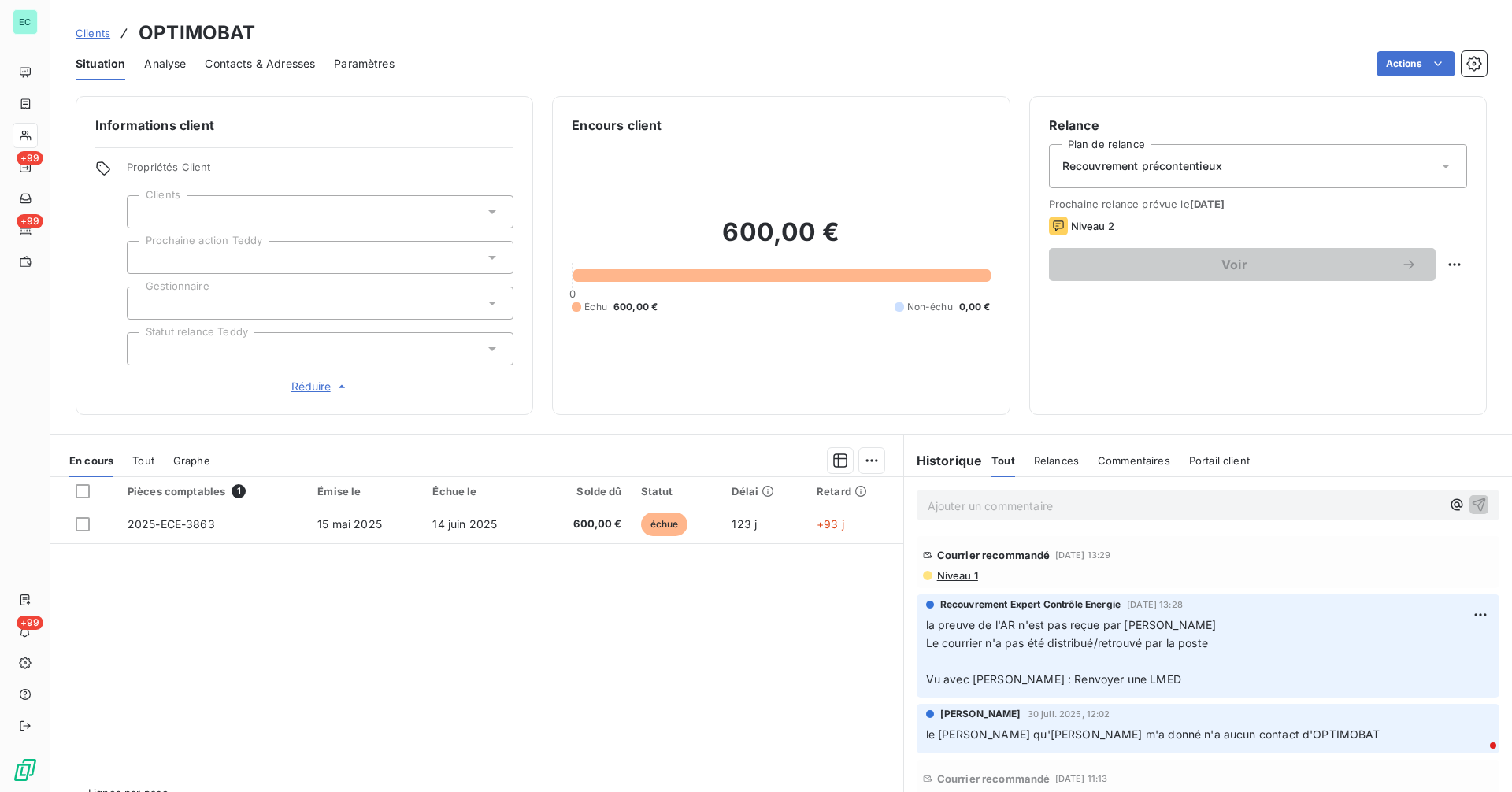
click at [945, 569] on span "Niveau 1" at bounding box center [956, 575] width 43 height 12
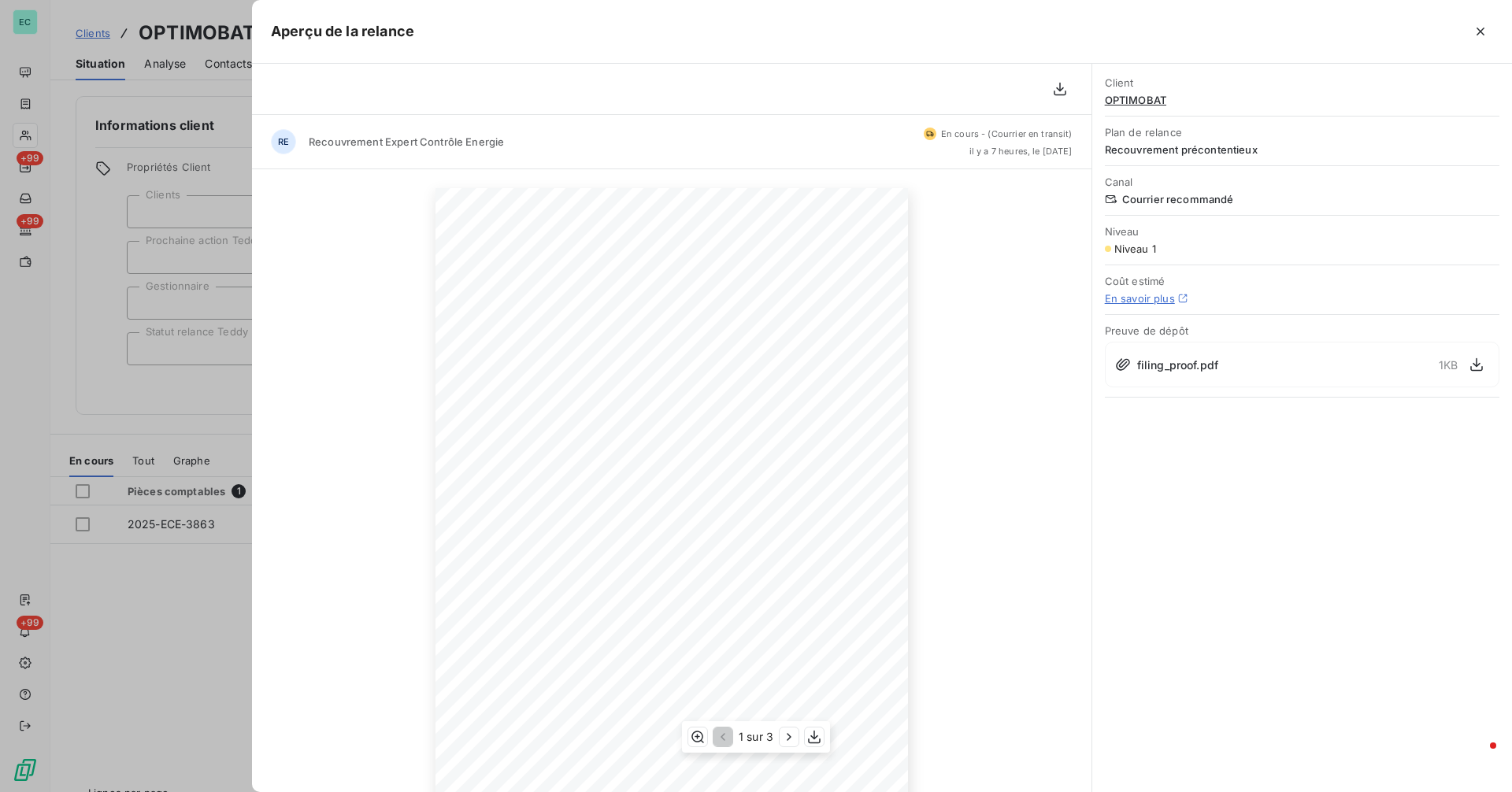
click at [604, 450] on span "LOI DU [DATE] - DECRET N° 96.1112 DU [DATE]" at bounding box center [561, 447] width 163 height 7
click at [169, 407] on div at bounding box center [756, 396] width 1512 height 792
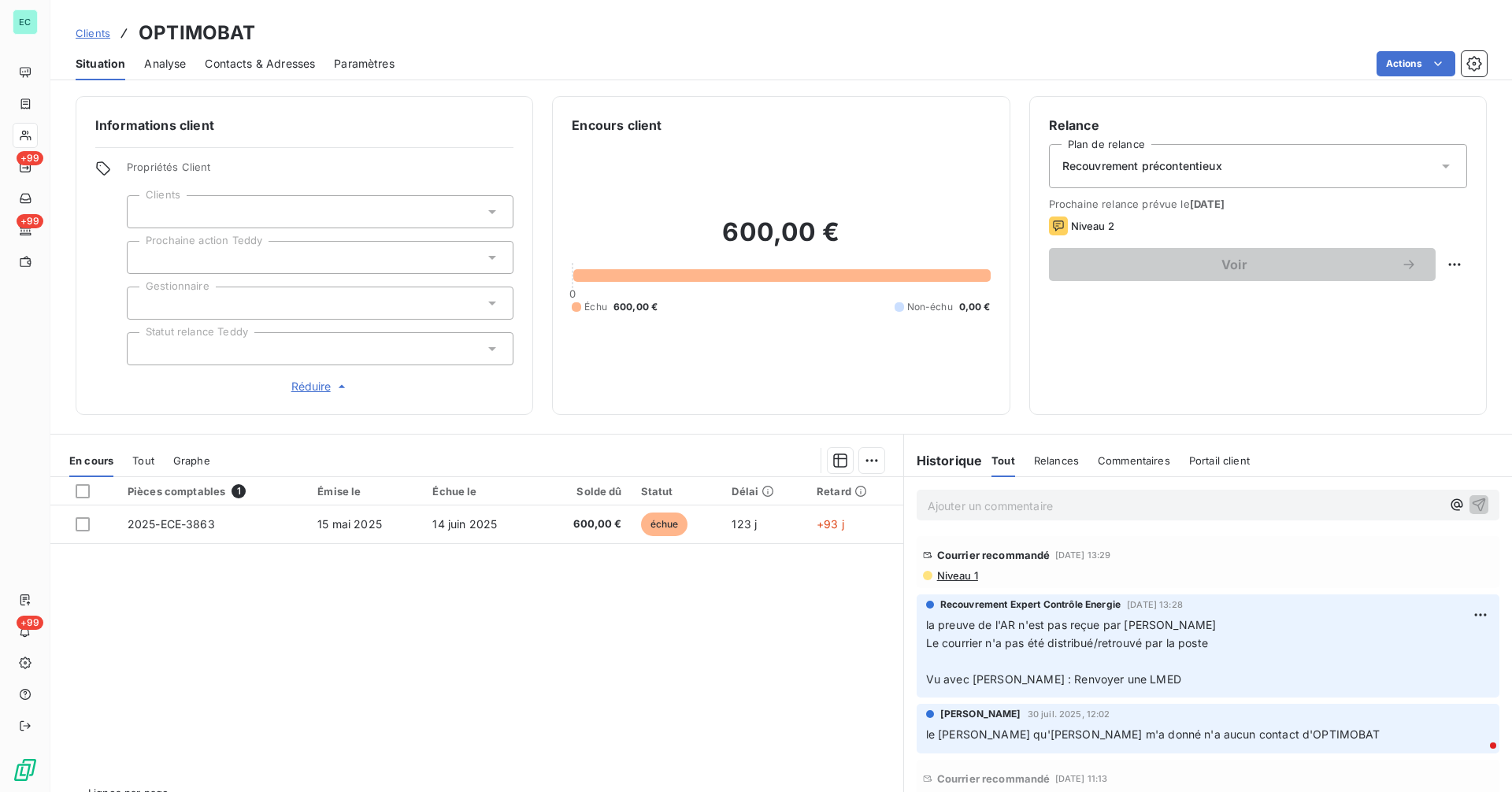
click at [950, 575] on span "Niveau 1" at bounding box center [956, 575] width 43 height 12
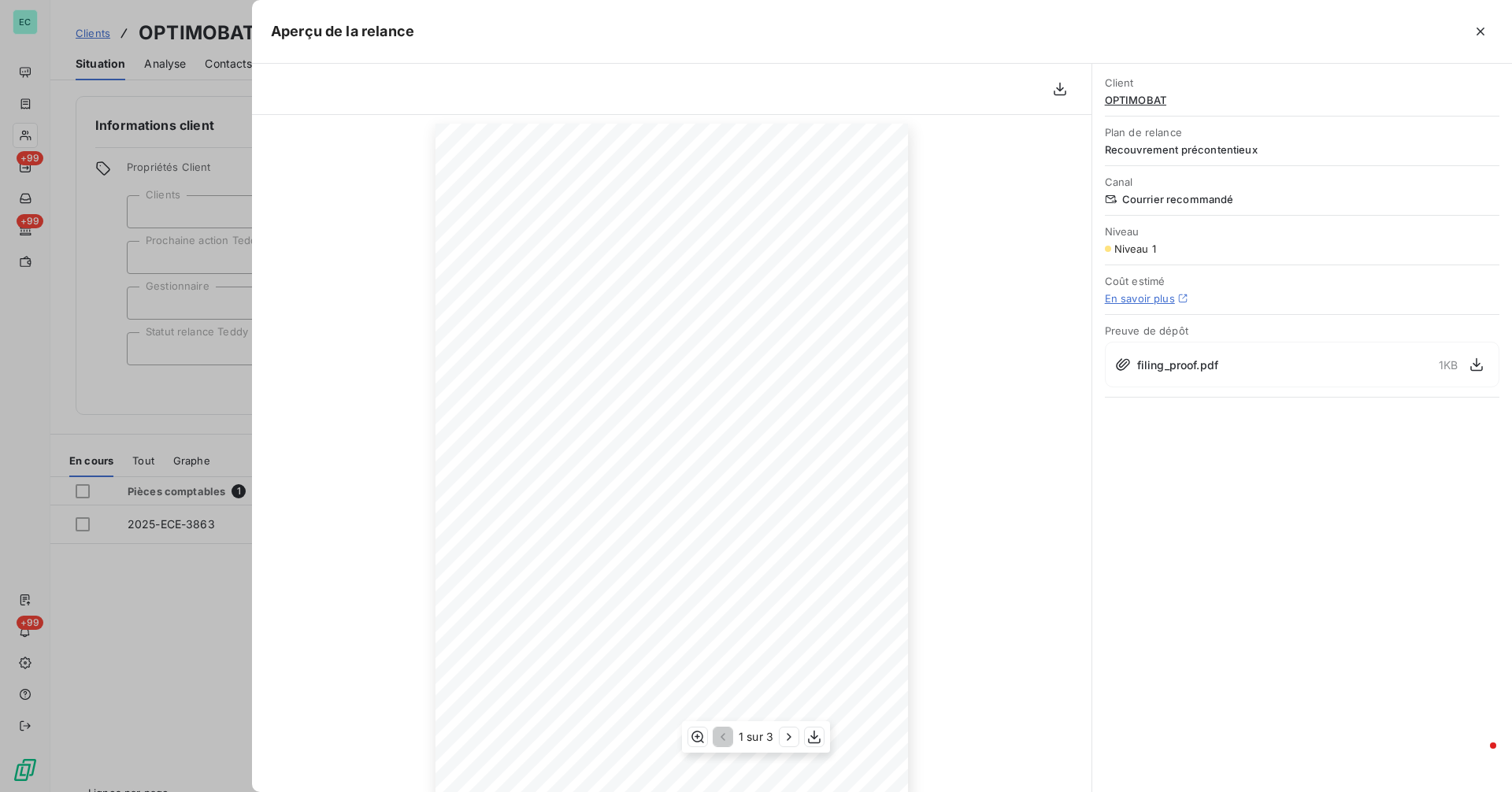
scroll to position [84, 0]
click at [1499, 764] on body "EC +99 +99 +99 Clients OPTIMOBAT Situation Analyse Contacts & Adresses Paramètr…" at bounding box center [756, 396] width 1512 height 792
click at [183, 295] on div at bounding box center [756, 396] width 1512 height 792
